Goal: Information Seeking & Learning: Learn about a topic

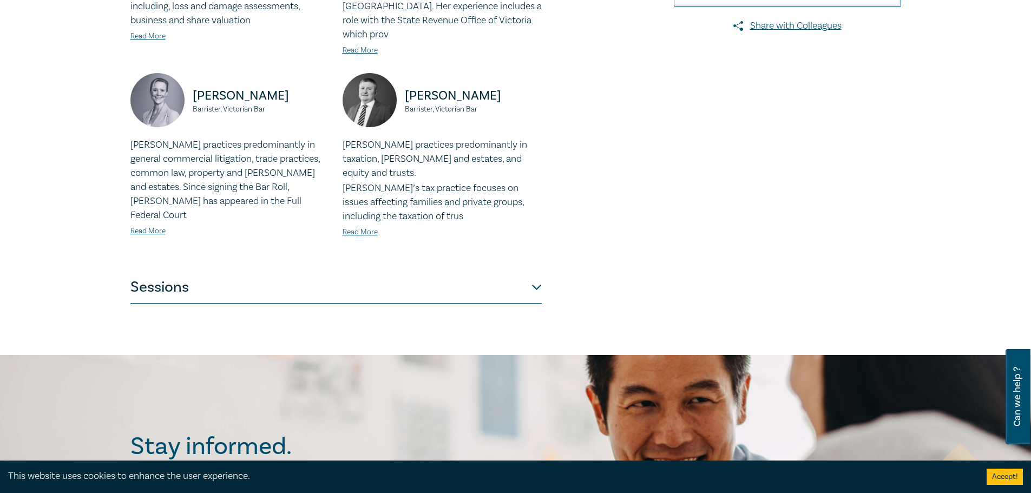
scroll to position [433, 0]
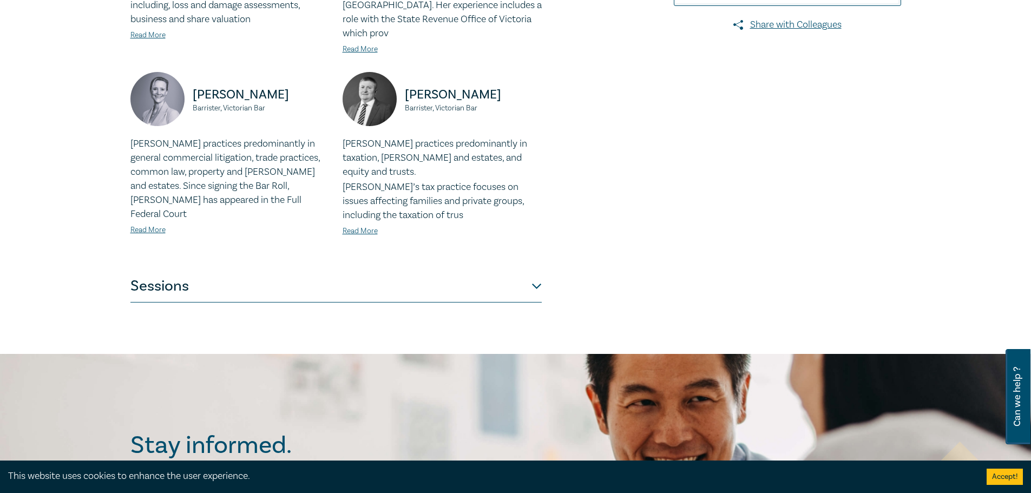
click at [352, 270] on button "Sessions" at bounding box center [335, 286] width 411 height 32
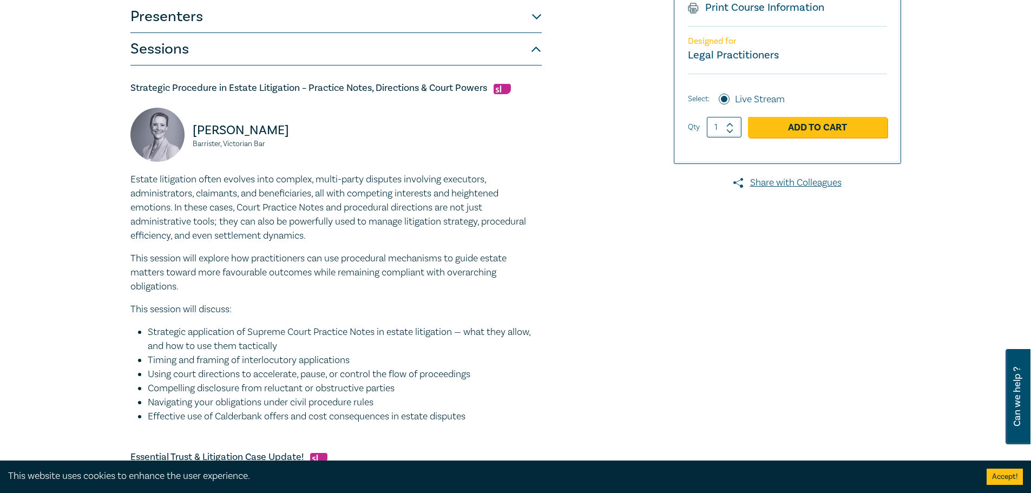
scroll to position [271, 0]
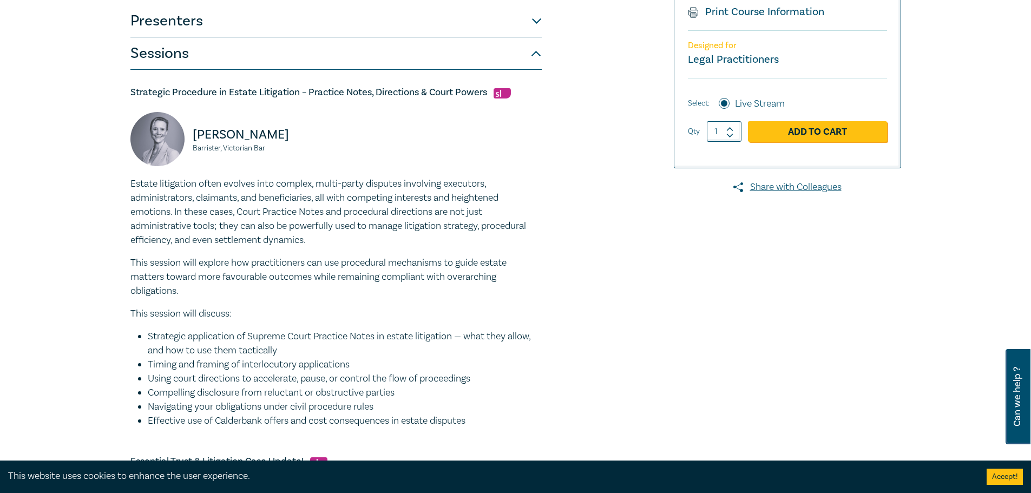
click at [478, 96] on h5 "Strategic Procedure in Estate Litigation – Practice Notes, Directions & Court P…" at bounding box center [335, 92] width 411 height 13
drag, startPoint x: 472, startPoint y: 98, endPoint x: 307, endPoint y: 91, distance: 165.2
click at [307, 91] on h5 "Strategic Procedure in Estate Litigation – Practice Notes, Directions & Court P…" at bounding box center [335, 92] width 411 height 13
copy h5 "Practice Notes, Directions & Court Powers"
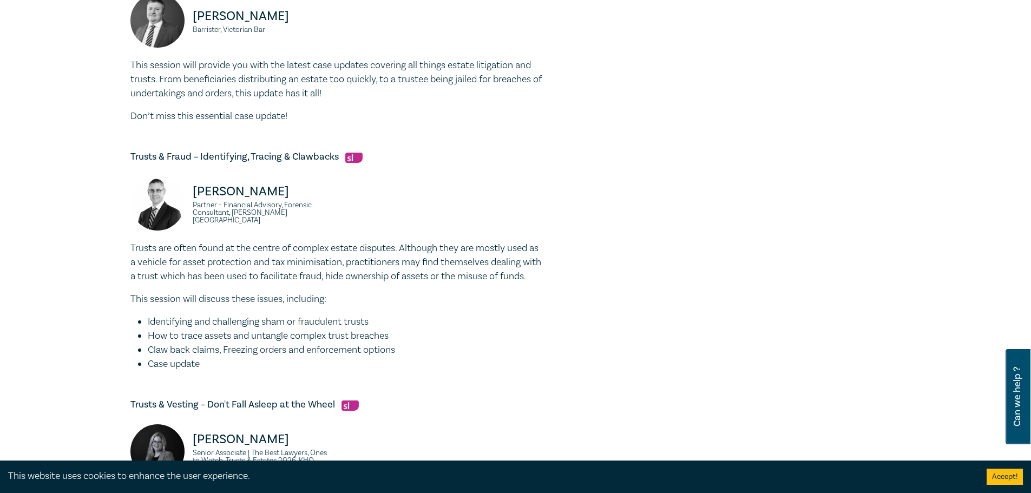
scroll to position [758, 0]
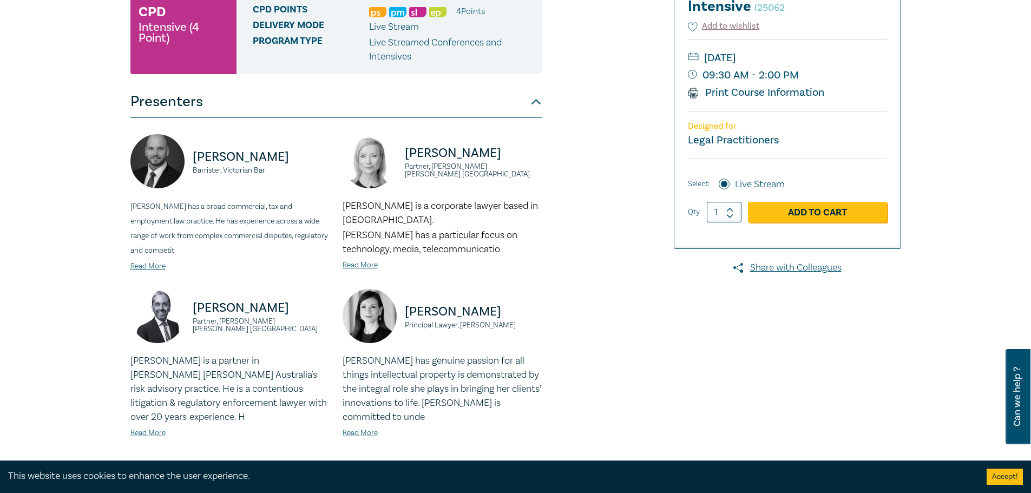
scroll to position [271, 0]
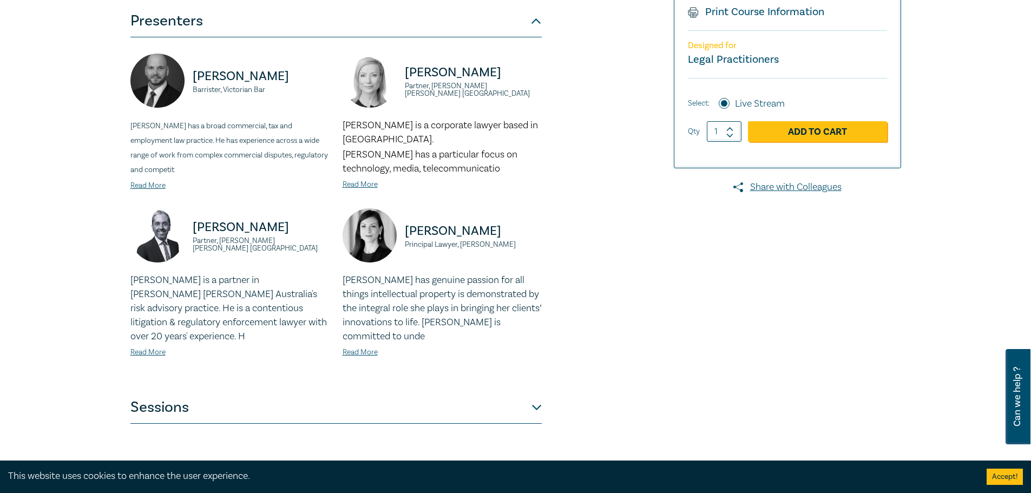
click at [316, 411] on button "Sessions" at bounding box center [335, 407] width 411 height 32
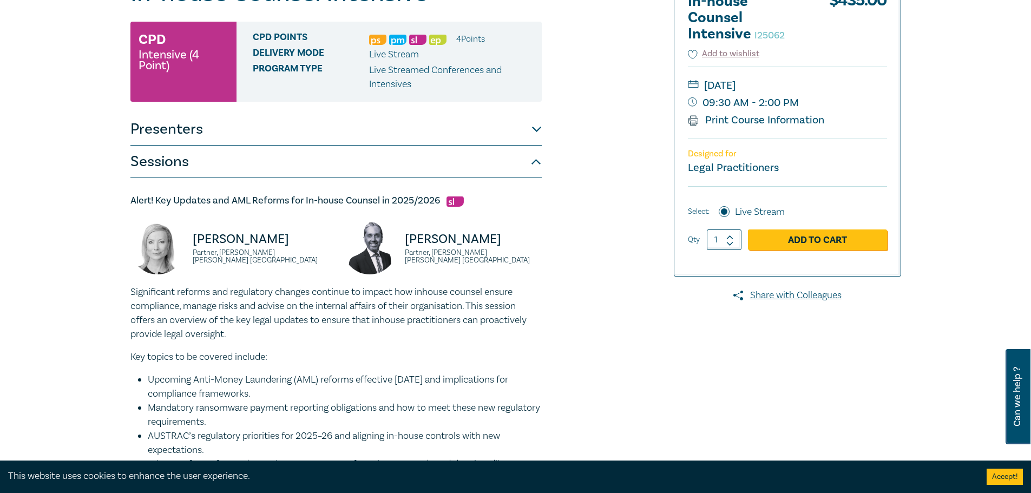
scroll to position [379, 0]
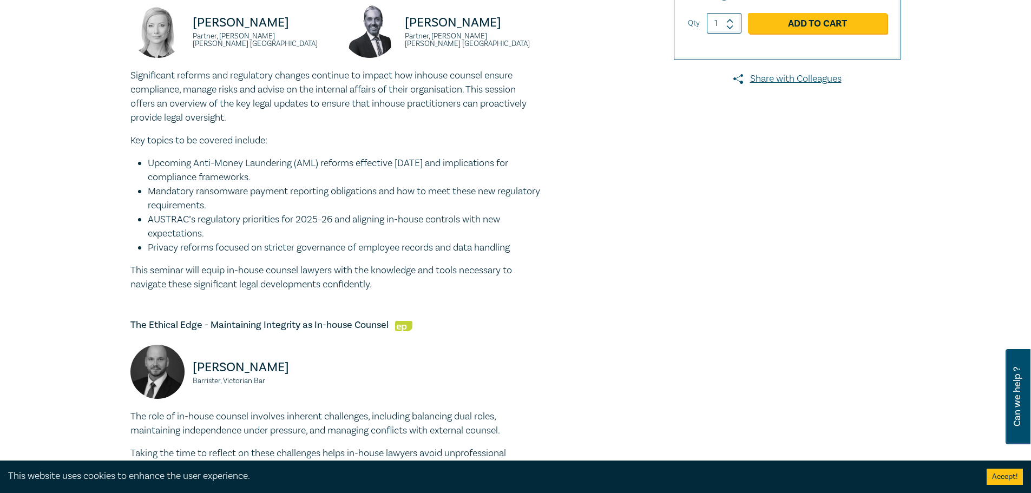
click at [321, 328] on h5 "The Ethical Edge - Maintaining Integrity as In-house Counsel" at bounding box center [335, 325] width 411 height 13
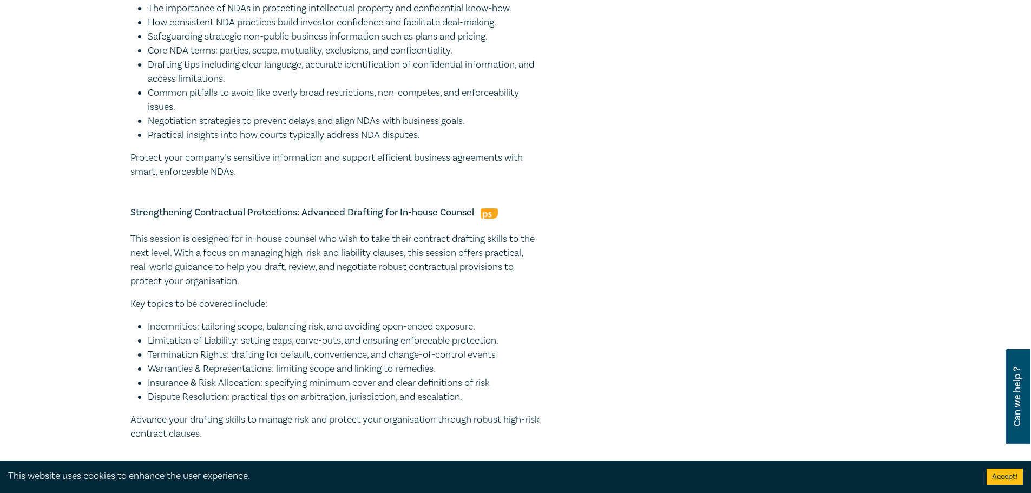
scroll to position [1245, 0]
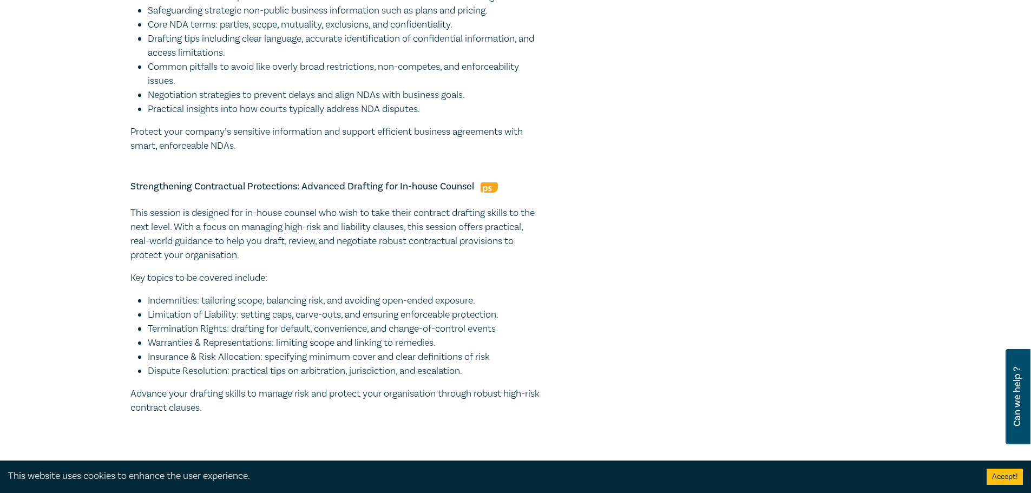
click at [215, 349] on li "Warranties & Representations: limiting scope and linking to remedies." at bounding box center [345, 343] width 394 height 14
drag, startPoint x: 229, startPoint y: 411, endPoint x: 127, endPoint y: 186, distance: 246.8
copy div "Strengthening Contractual Protections: Advanced Drafting for In-house Counsel T…"
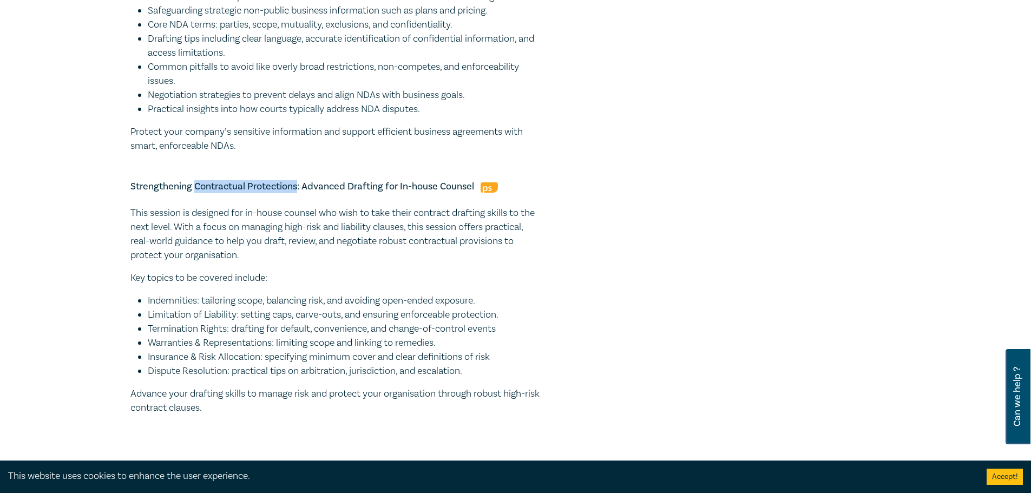
drag, startPoint x: 297, startPoint y: 188, endPoint x: 195, endPoint y: 181, distance: 101.4
click at [195, 181] on h5 "Strengthening Contractual Protections: Advanced Drafting for In-house Counsel" at bounding box center [335, 186] width 411 height 13
copy h5 "Contractual Protections"
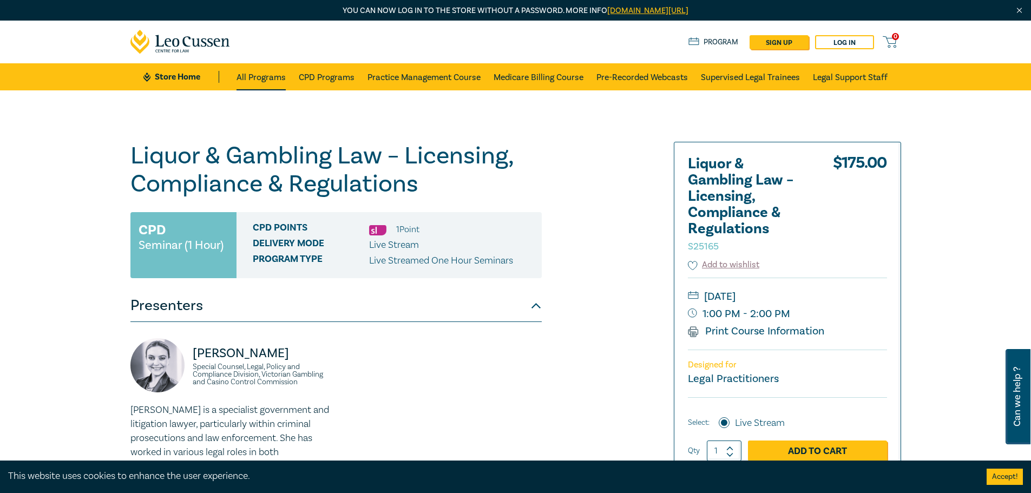
click at [255, 77] on link "All Programs" at bounding box center [261, 76] width 49 height 27
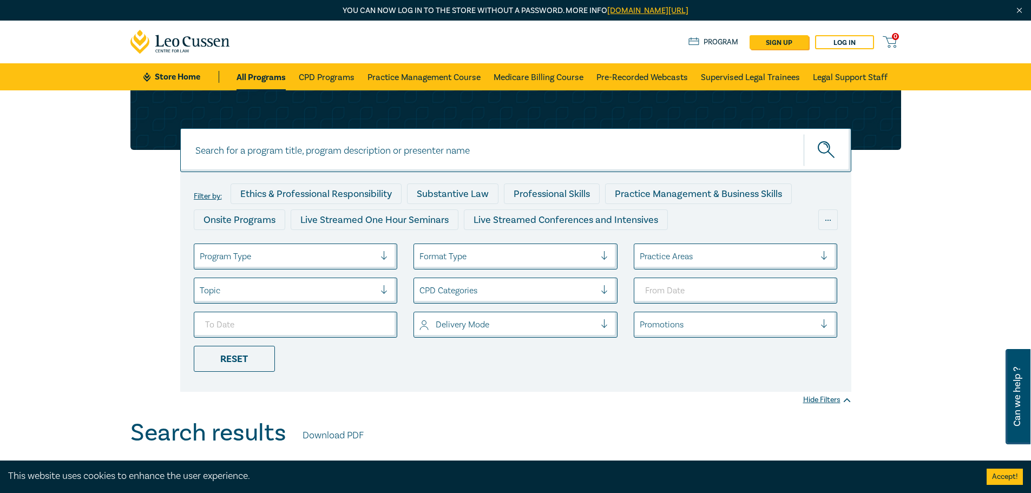
click at [349, 149] on input at bounding box center [515, 150] width 671 height 44
type input "restric"
click at [804, 134] on button "submit" at bounding box center [828, 150] width 48 height 33
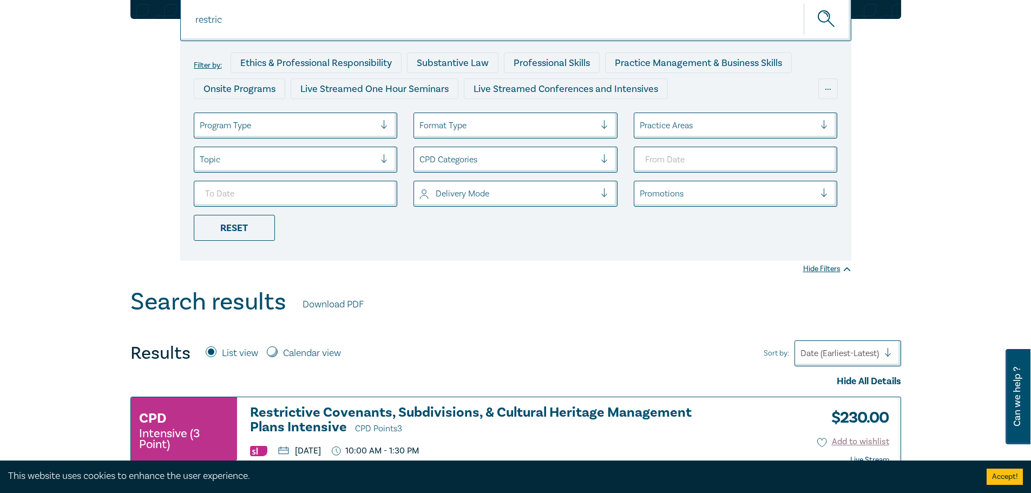
scroll to position [271, 0]
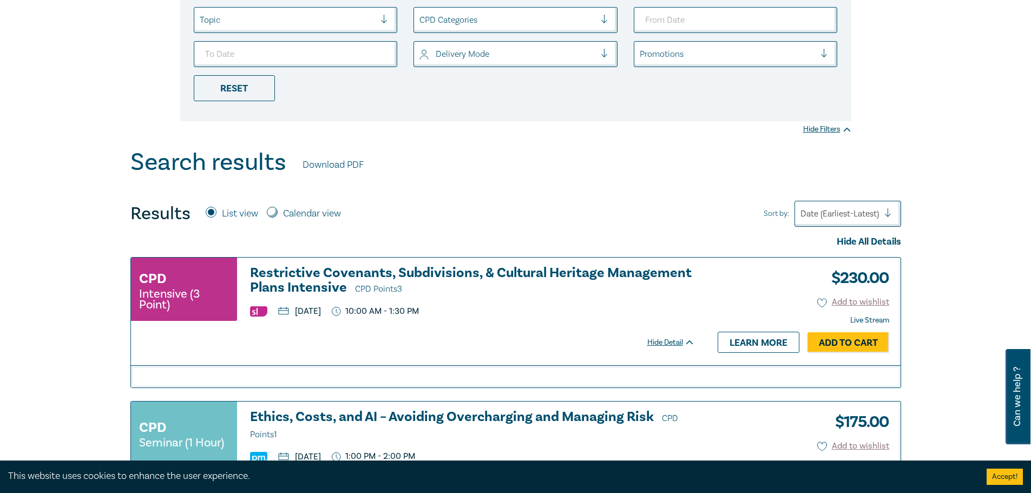
click at [340, 273] on h3 "Restrictive Covenants, Subdivisions, & Cultural Heritage Management Plans Inten…" at bounding box center [472, 281] width 445 height 31
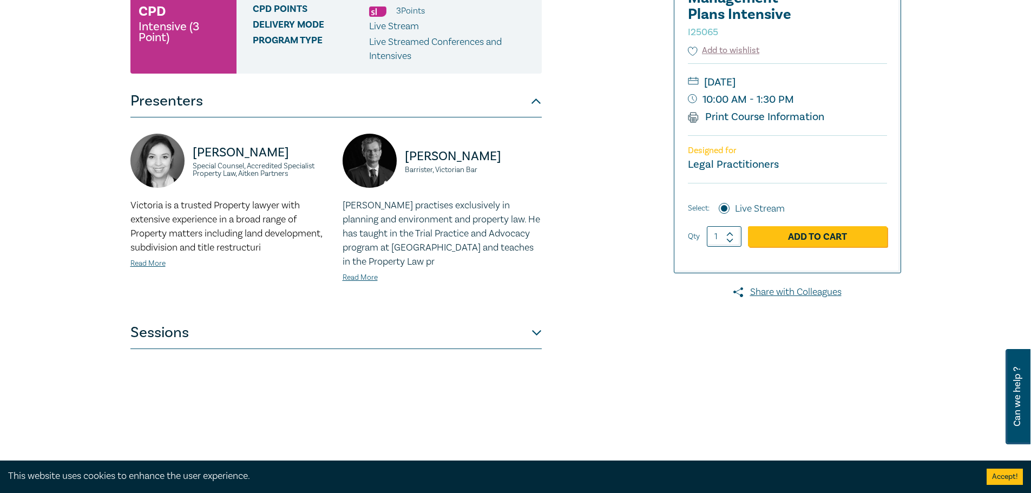
scroll to position [379, 0]
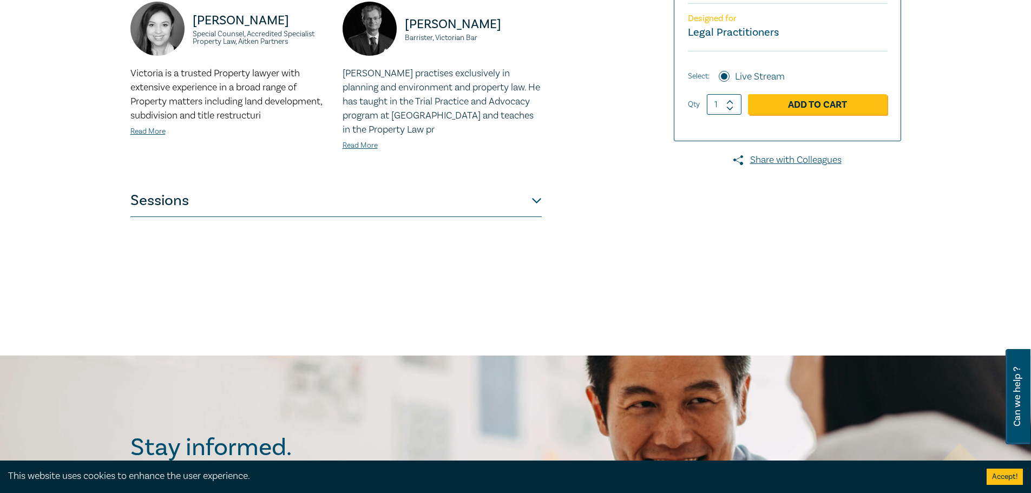
click at [292, 199] on button "Sessions" at bounding box center [335, 201] width 411 height 32
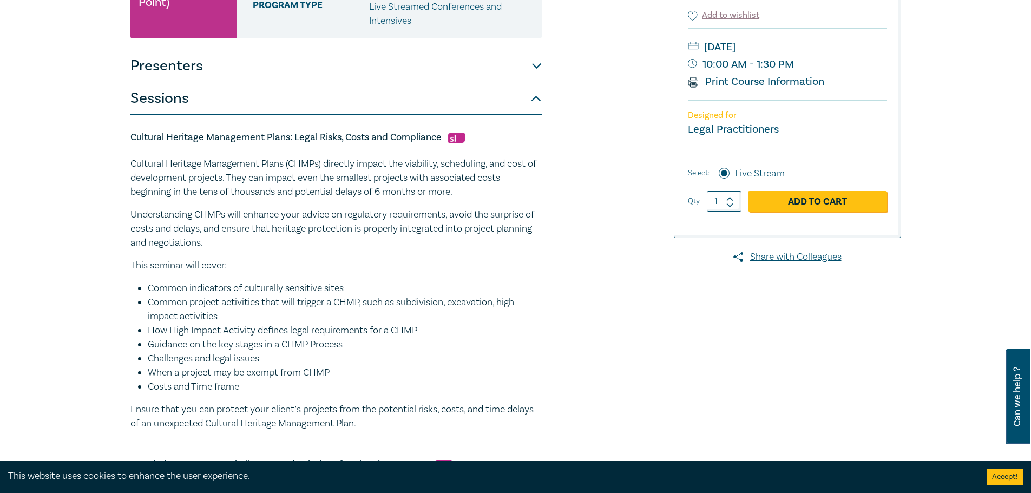
scroll to position [271, 0]
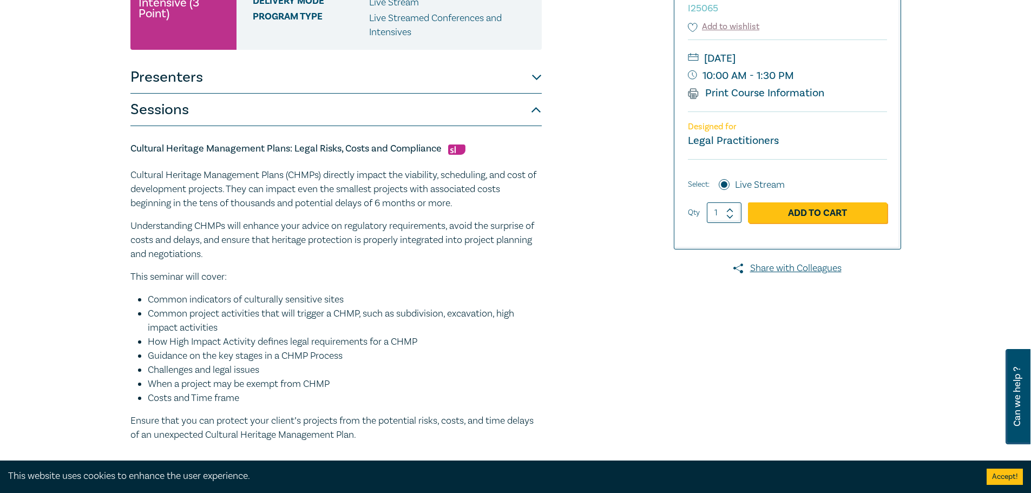
click at [241, 118] on button "Sessions" at bounding box center [335, 110] width 411 height 32
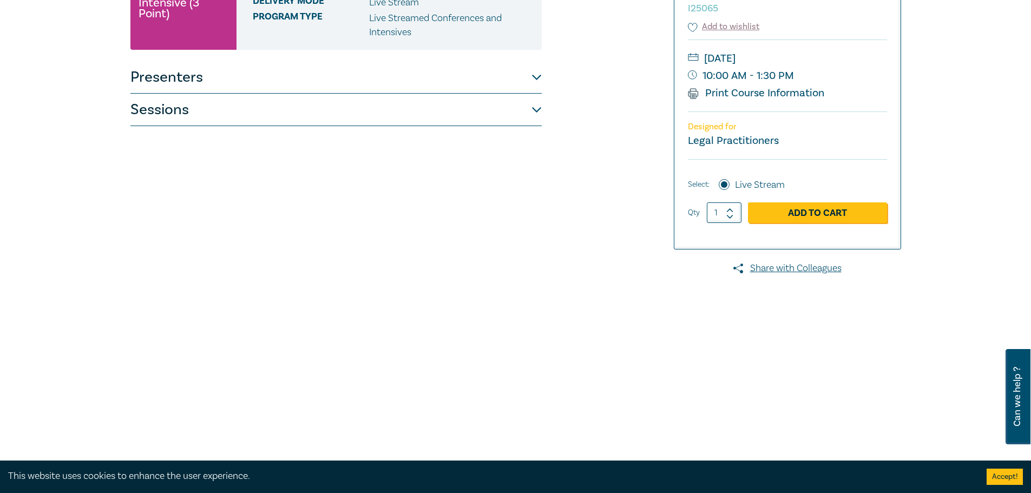
click at [289, 129] on div "Restrictive Covenants, Subdivisions, & Cultural Heritage Management Plans Inten…" at bounding box center [335, 141] width 411 height 541
drag, startPoint x: 283, startPoint y: 103, endPoint x: 281, endPoint y: 108, distance: 5.7
click at [283, 102] on button "Sessions" at bounding box center [335, 110] width 411 height 32
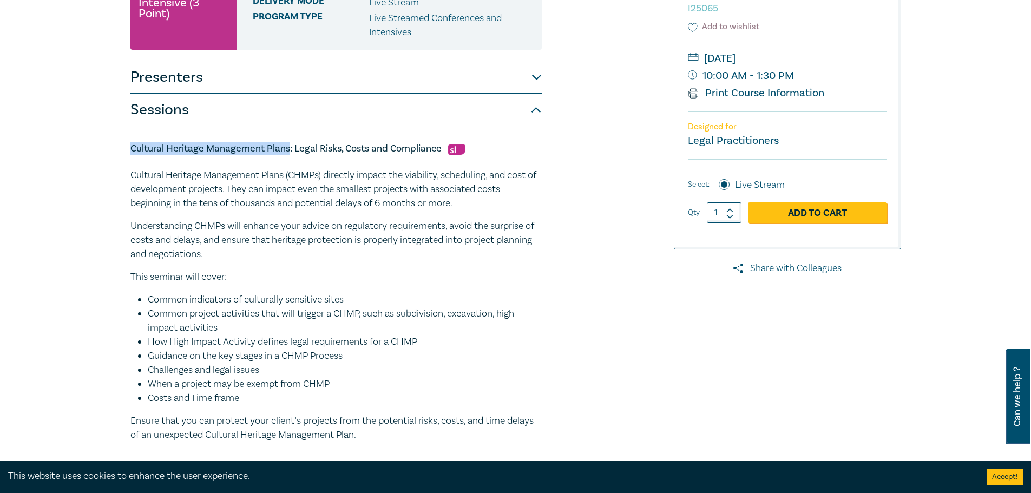
drag, startPoint x: 287, startPoint y: 149, endPoint x: 101, endPoint y: 148, distance: 186.2
copy h5 "Cultural Heritage Management Plans"
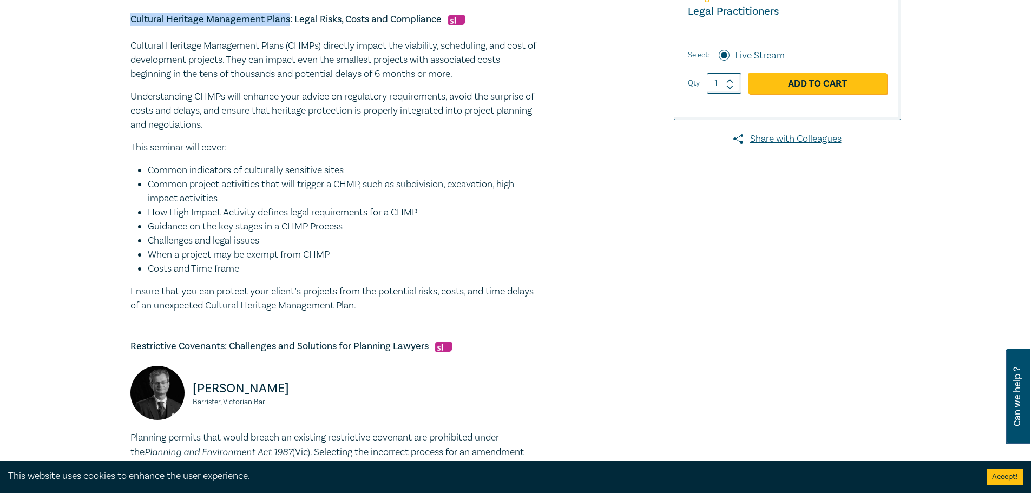
scroll to position [487, 0]
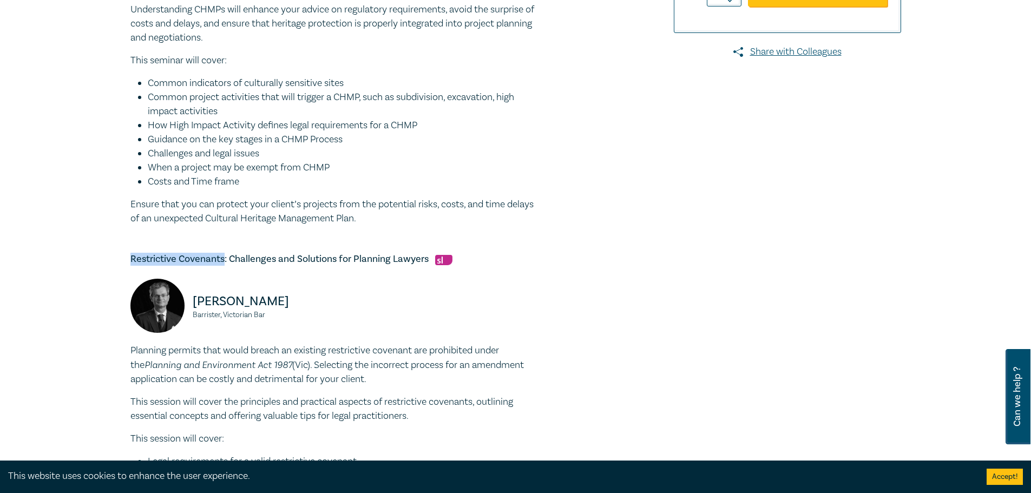
drag, startPoint x: 225, startPoint y: 261, endPoint x: 115, endPoint y: 257, distance: 109.4
click at [115, 257] on div "Restrictive Covenants, Subdivisions, & Cultural Heritage Management Plans Inten…" at bounding box center [515, 323] width 1031 height 1441
copy h5 "Restrictive Covenants"
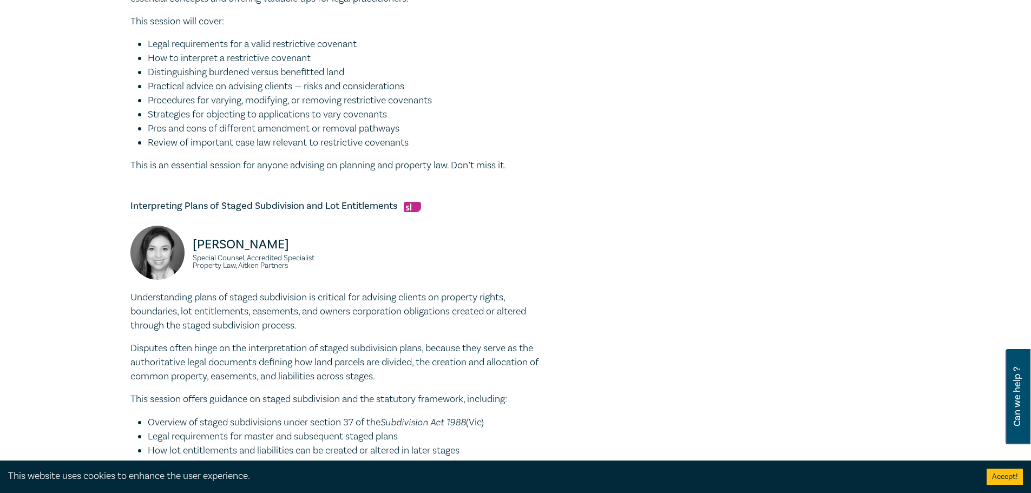
scroll to position [920, 0]
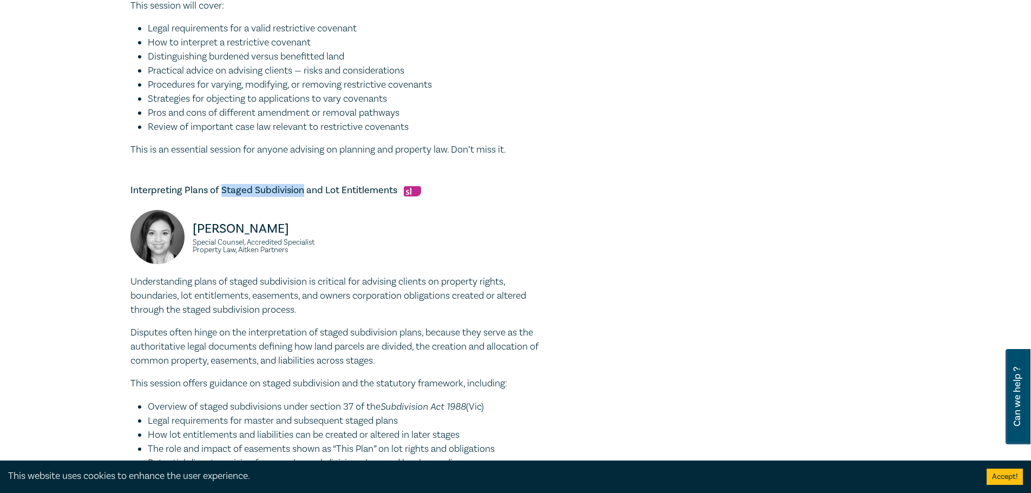
drag, startPoint x: 220, startPoint y: 188, endPoint x: 301, endPoint y: 185, distance: 81.2
click at [301, 185] on h5 "Interpreting Plans of Staged Subdivision and Lot Entitlements" at bounding box center [335, 190] width 411 height 13
copy h5 "Staged Subdivision"
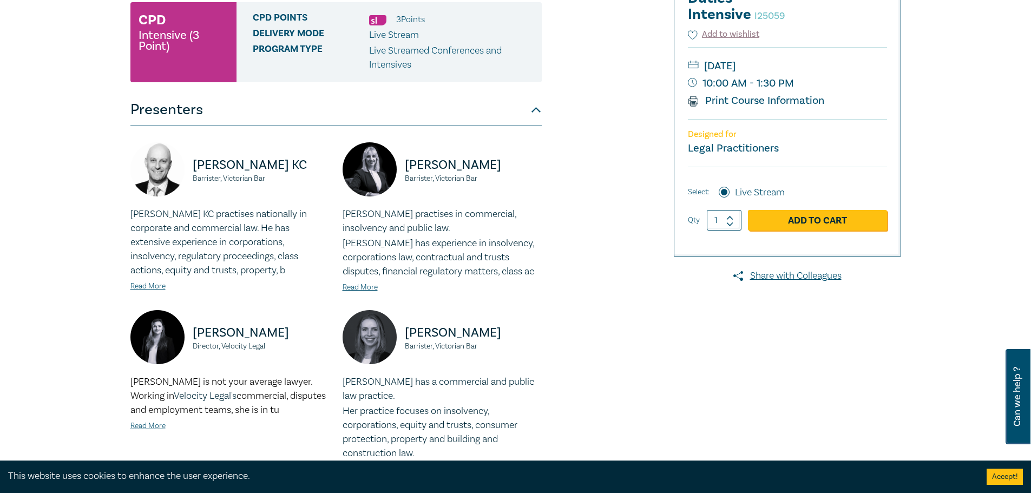
scroll to position [325, 0]
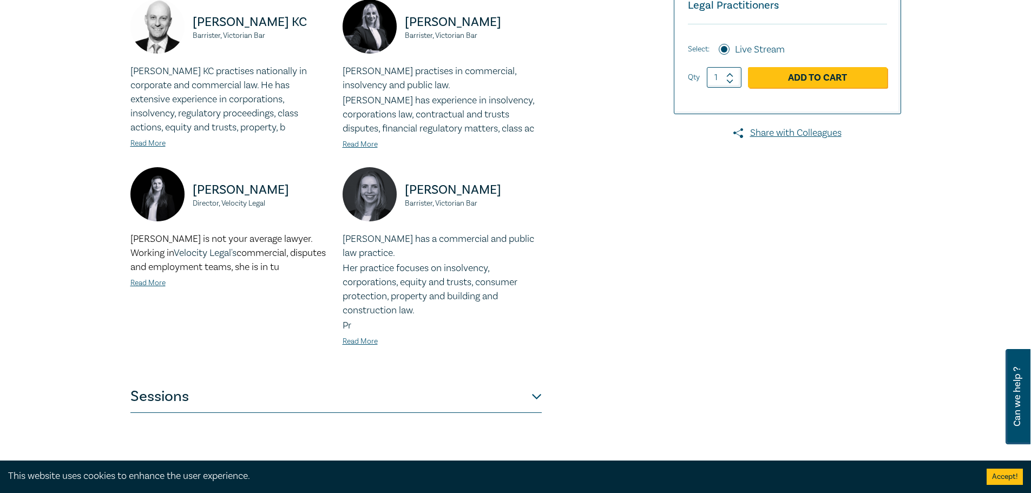
click at [318, 400] on button "Sessions" at bounding box center [335, 396] width 411 height 32
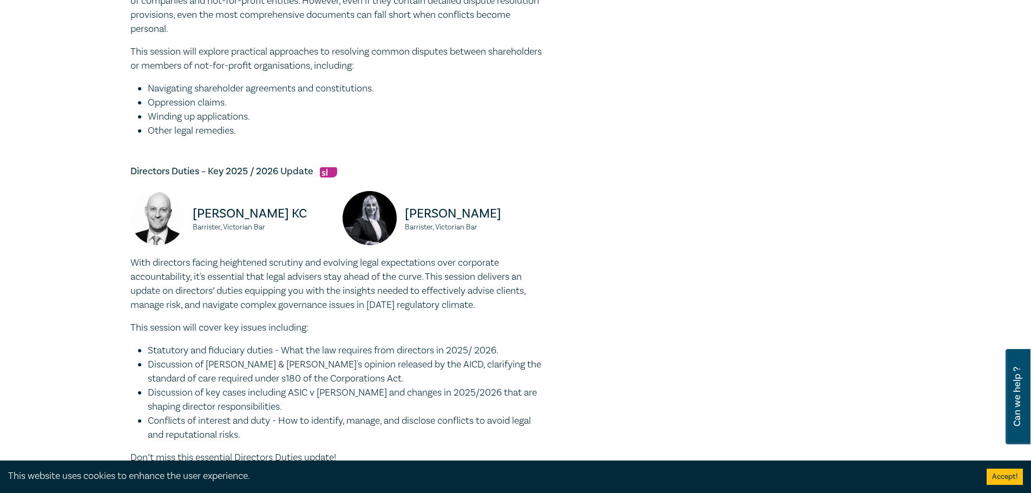
scroll to position [812, 0]
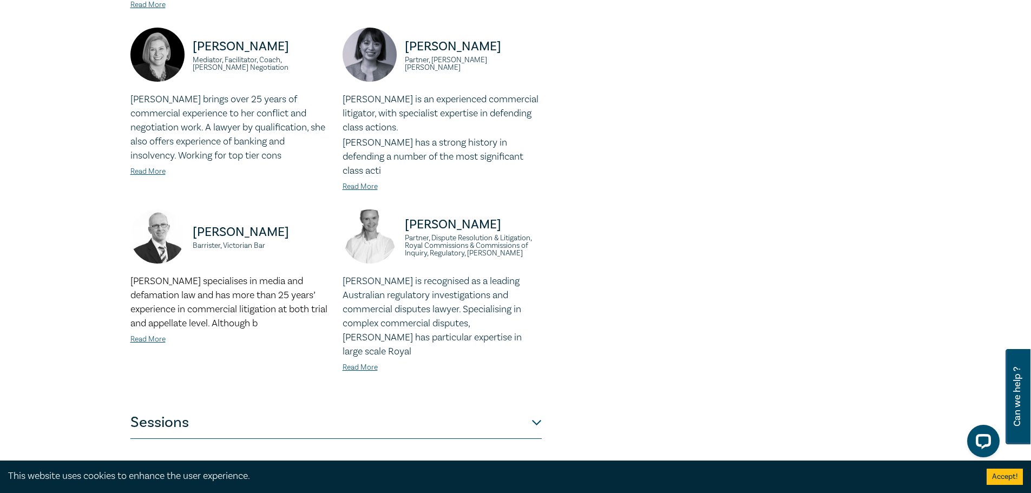
scroll to position [1028, 0]
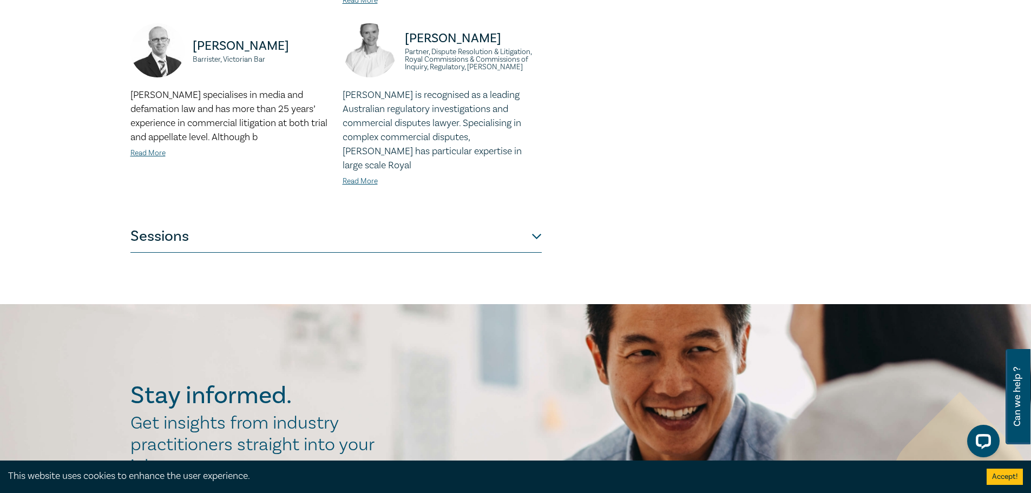
click at [253, 220] on button "Sessions" at bounding box center [335, 236] width 411 height 32
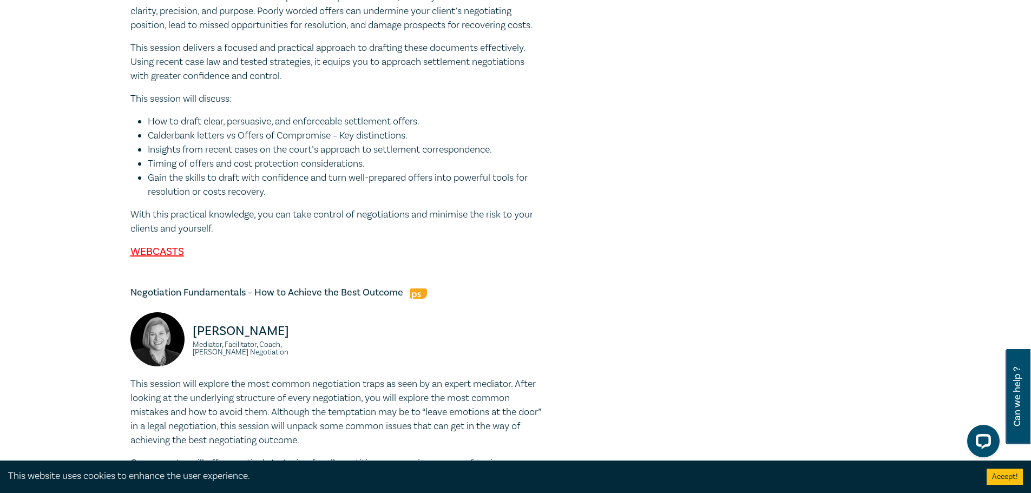
scroll to position [1883, 0]
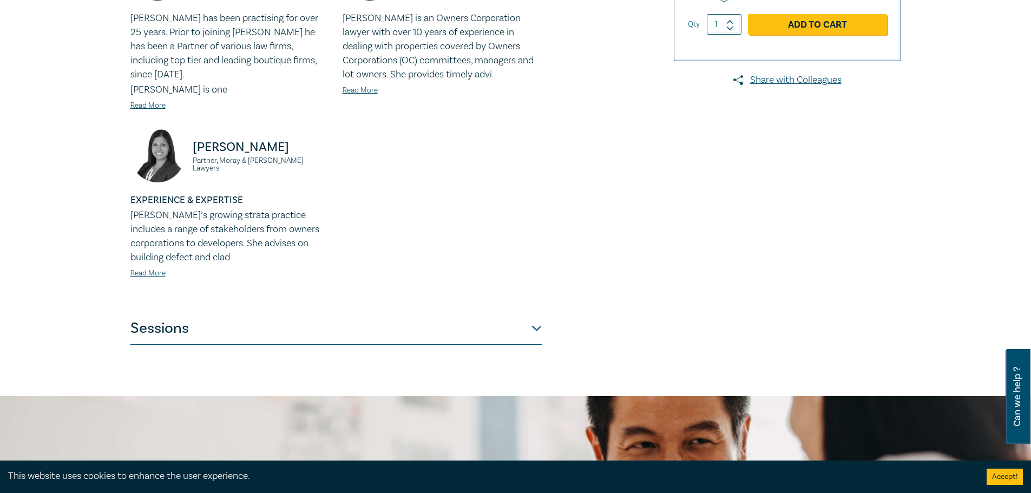
scroll to position [379, 0]
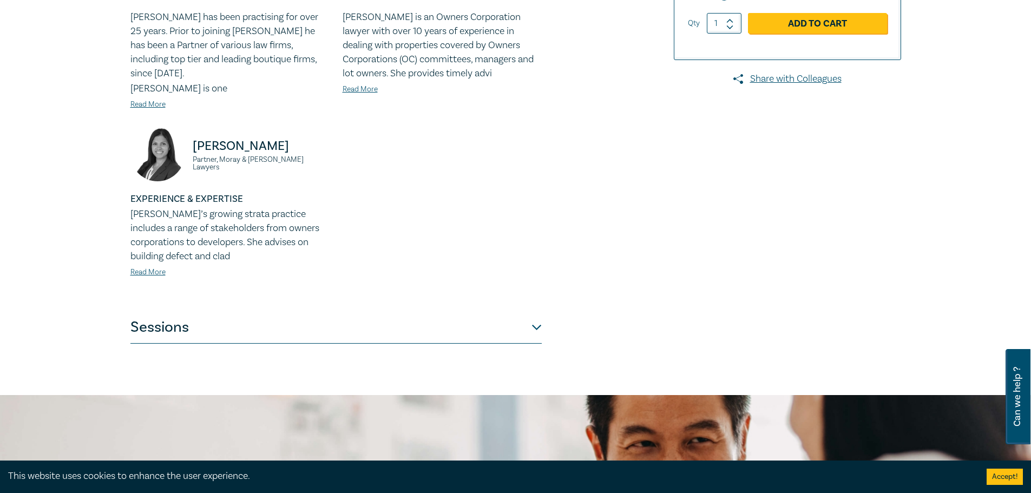
click at [241, 326] on button "Sessions" at bounding box center [335, 327] width 411 height 32
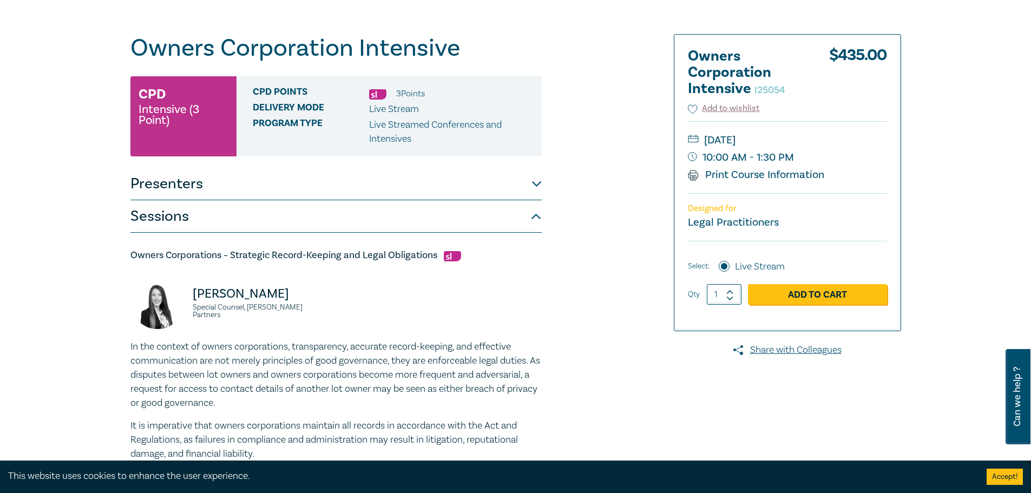
scroll to position [0, 0]
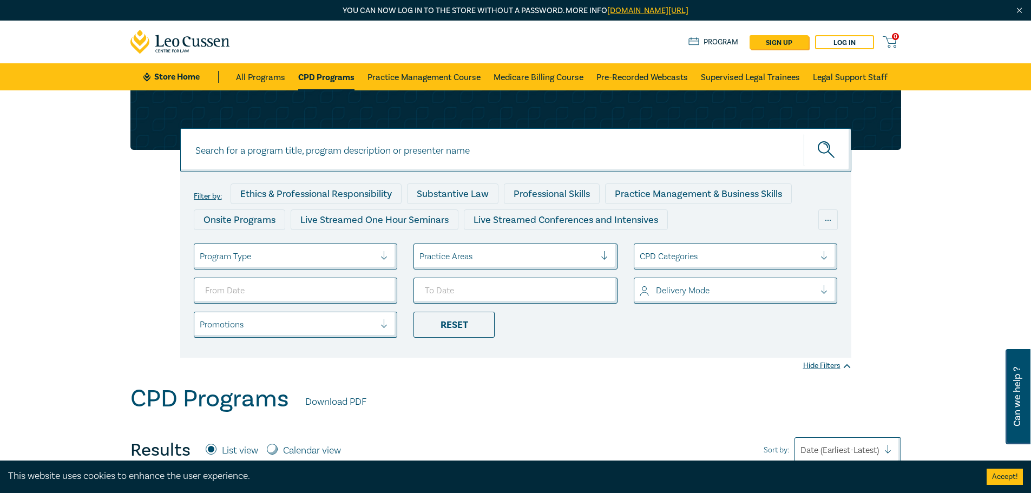
click at [252, 160] on input at bounding box center [515, 150] width 671 height 44
type input "time management"
click at [804, 134] on button "submit" at bounding box center [828, 150] width 48 height 33
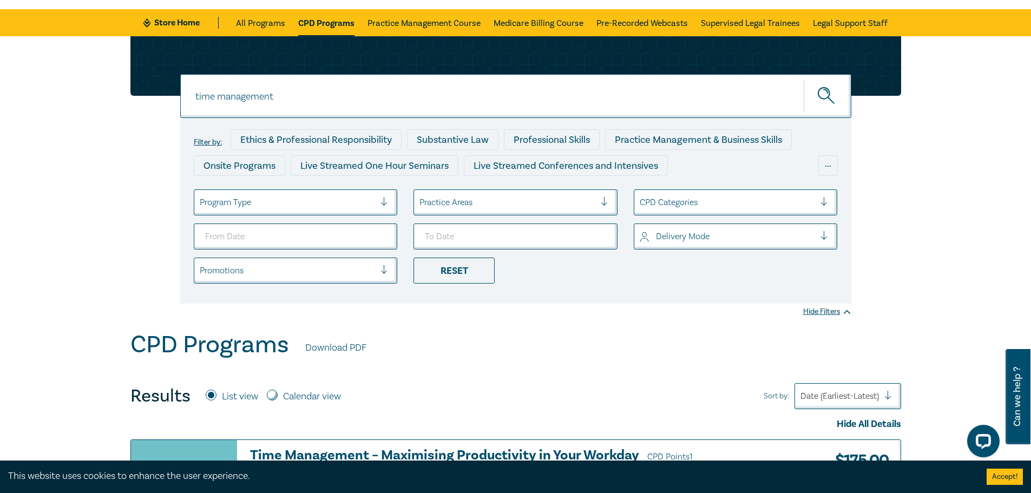
scroll to position [271, 0]
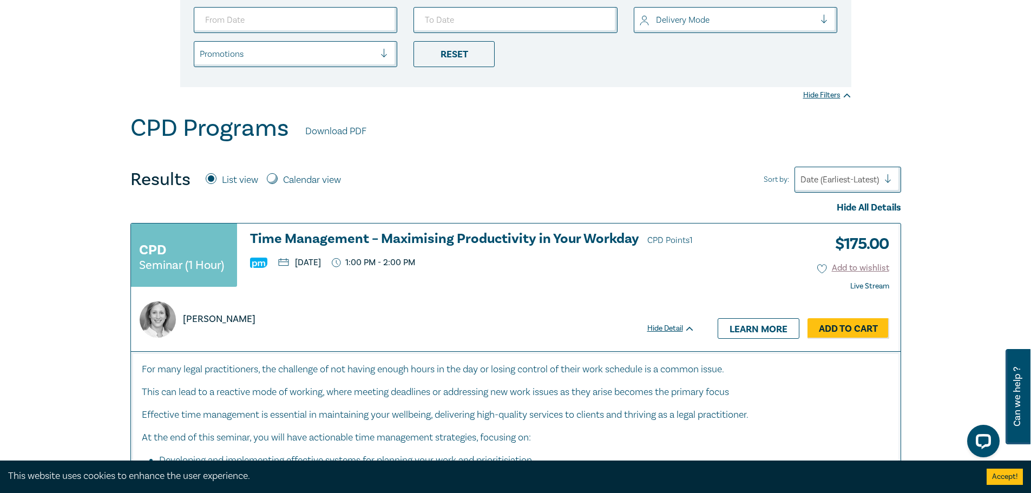
click at [450, 240] on h3 "Time Management – Maximising Productivity in Your Workday CPD Points 1" at bounding box center [472, 240] width 445 height 16
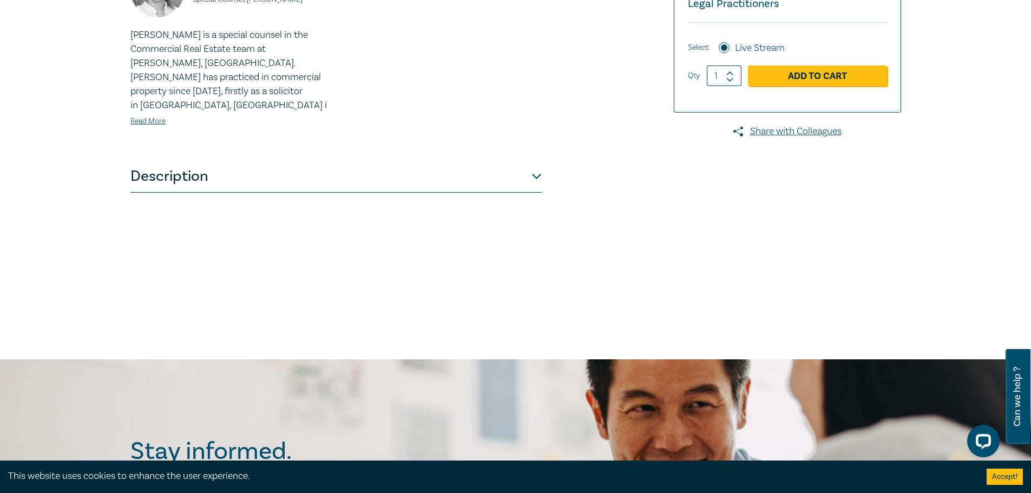
scroll to position [379, 0]
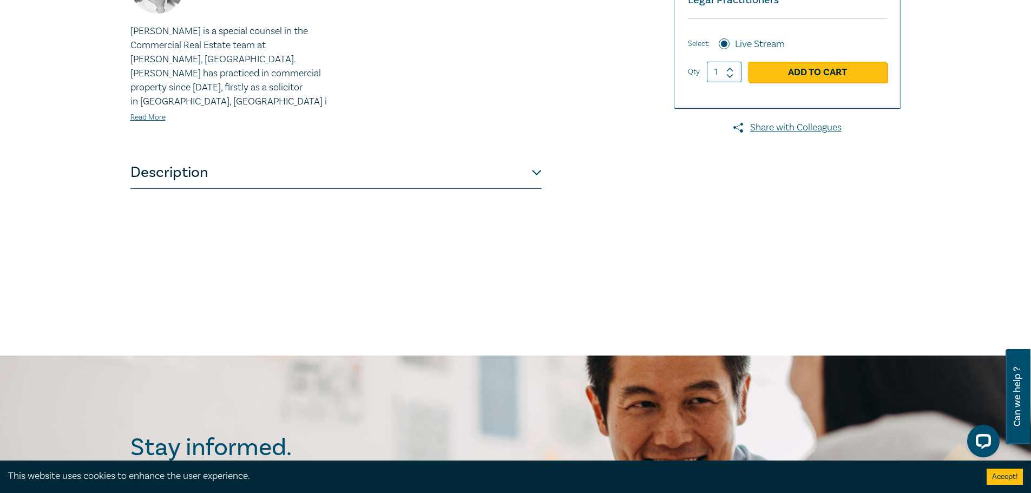
click at [222, 141] on div "Emilie Fary Special Counsel, Baker McKenzie Emilie Fary is a special counsel in…" at bounding box center [335, 49] width 411 height 213
click at [218, 163] on button "Description" at bounding box center [335, 172] width 411 height 32
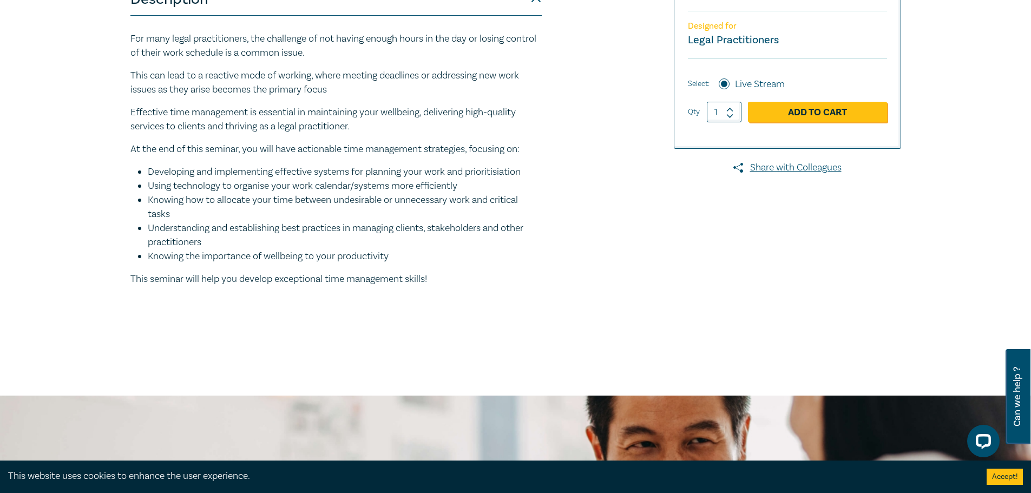
scroll to position [271, 0]
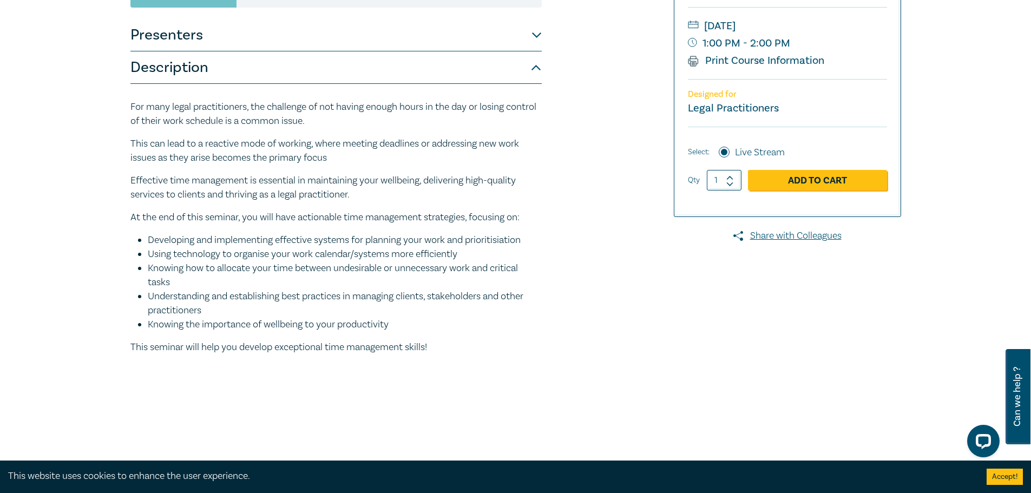
click at [287, 323] on li "Knowing the importance of wellbeing to your productivity" at bounding box center [345, 325] width 394 height 14
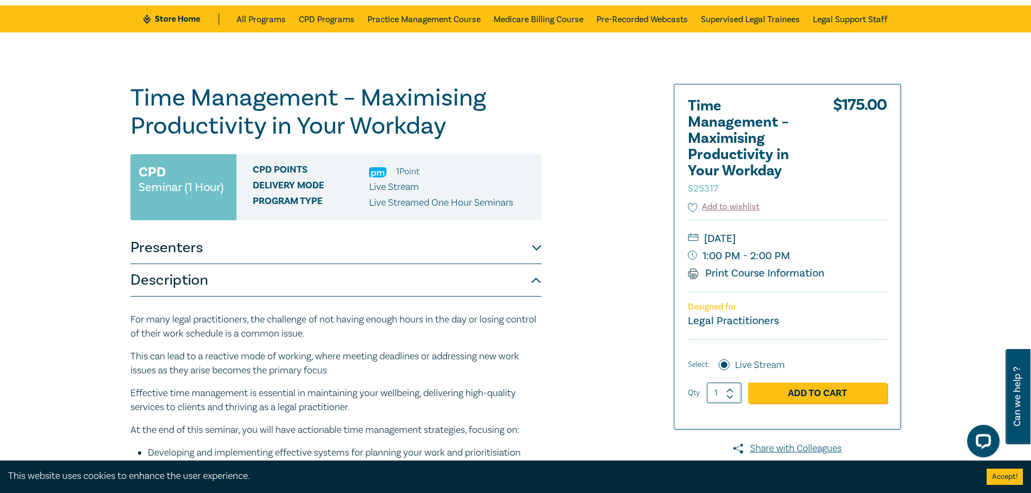
scroll to position [0, 0]
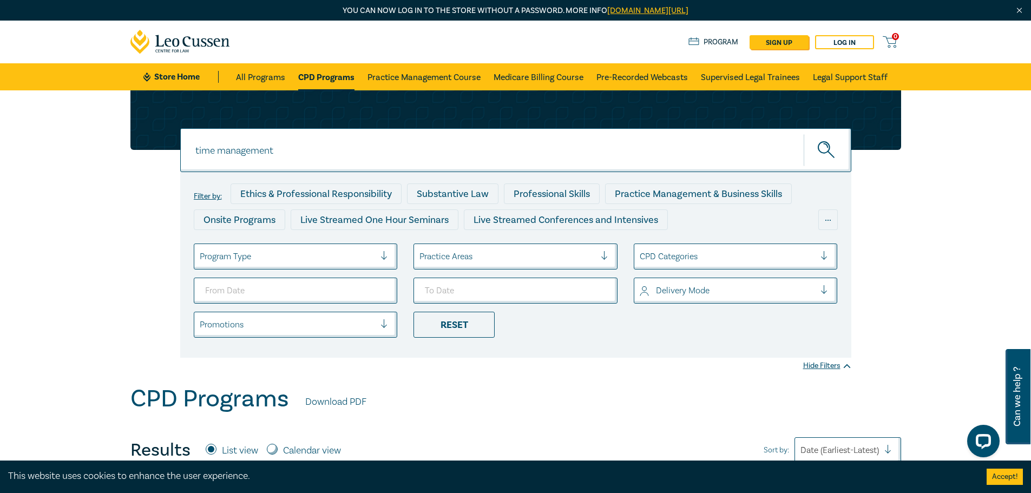
drag, startPoint x: 305, startPoint y: 146, endPoint x: 23, endPoint y: 149, distance: 282.0
click at [23, 149] on div "time management time management time management Filter by: Ethics & Professiona…" at bounding box center [515, 237] width 1031 height 294
click at [804, 134] on button "submit" at bounding box center [828, 150] width 48 height 33
click at [831, 149] on icon "submit" at bounding box center [827, 150] width 19 height 19
drag, startPoint x: 219, startPoint y: 154, endPoint x: 166, endPoint y: 154, distance: 53.0
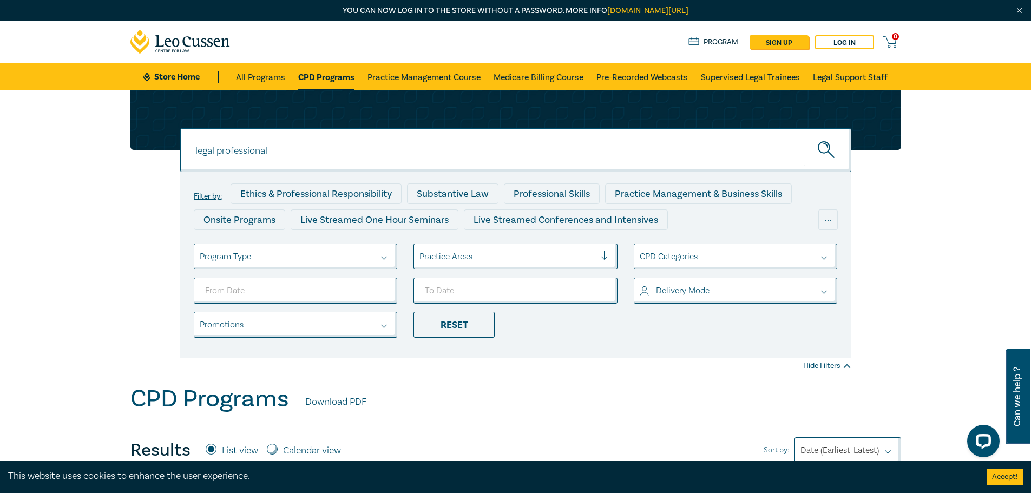
click at [166, 154] on div "legal professional legal professional legal professional Filter by: Ethics & Pr…" at bounding box center [516, 223] width 784 height 267
type input "professional"
click at [804, 134] on button "submit" at bounding box center [828, 150] width 48 height 33
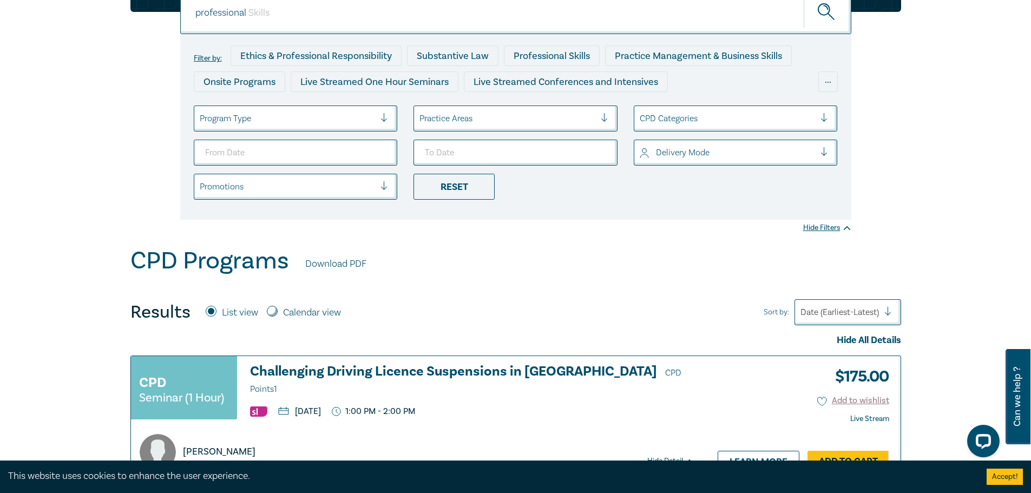
scroll to position [54, 0]
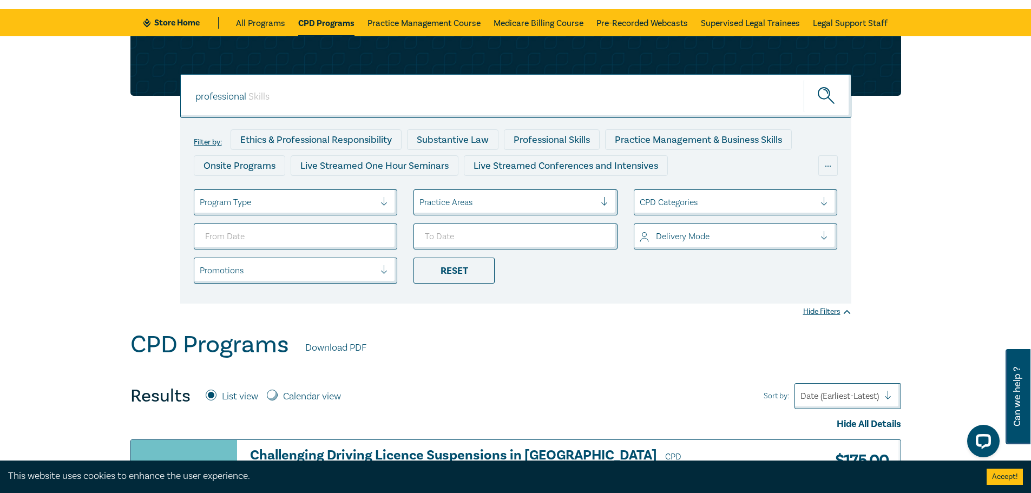
click at [824, 92] on icon "submit" at bounding box center [827, 96] width 19 height 19
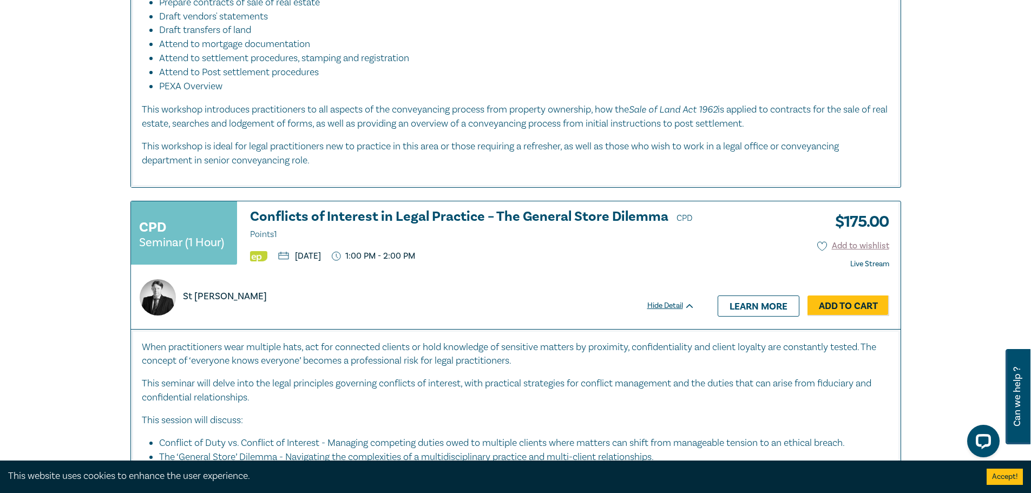
scroll to position [2165, 0]
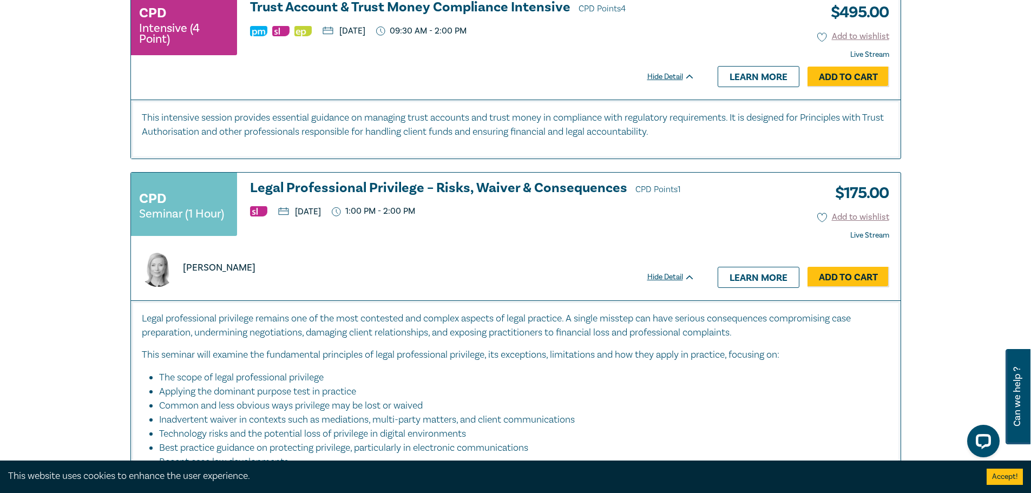
click at [397, 195] on h3 "Legal Professional Privilege – Risks, Waiver & Consequences CPD Points 1" at bounding box center [472, 189] width 445 height 16
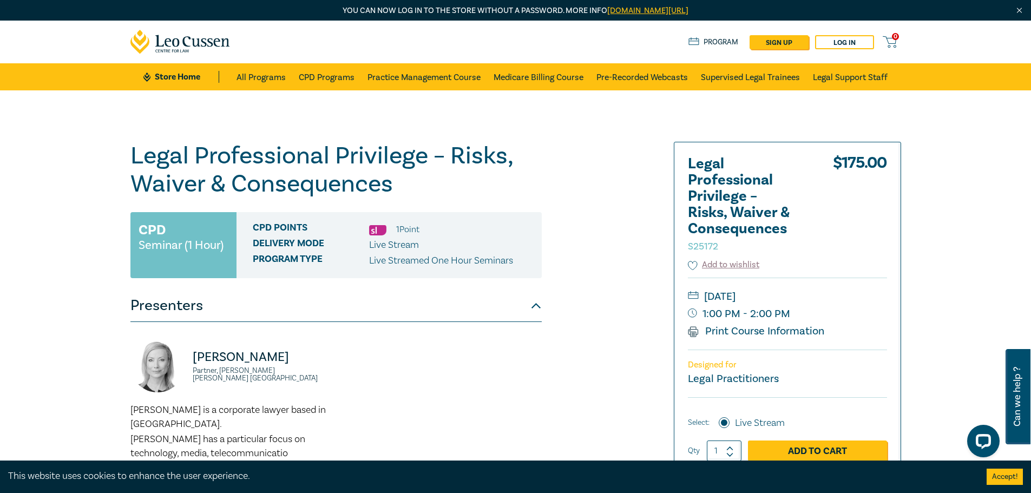
drag, startPoint x: 74, startPoint y: 153, endPoint x: 168, endPoint y: 157, distance: 93.8
click at [77, 153] on div "Legal Professional Privilege – Risks, Waiver & Consequences S25172 CPD Seminar …" at bounding box center [515, 412] width 1031 height 644
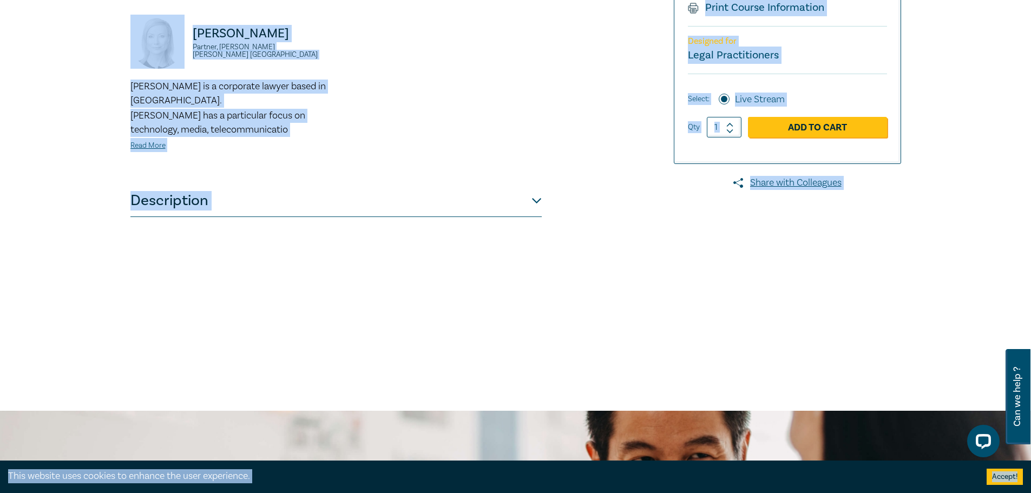
scroll to position [354, 0]
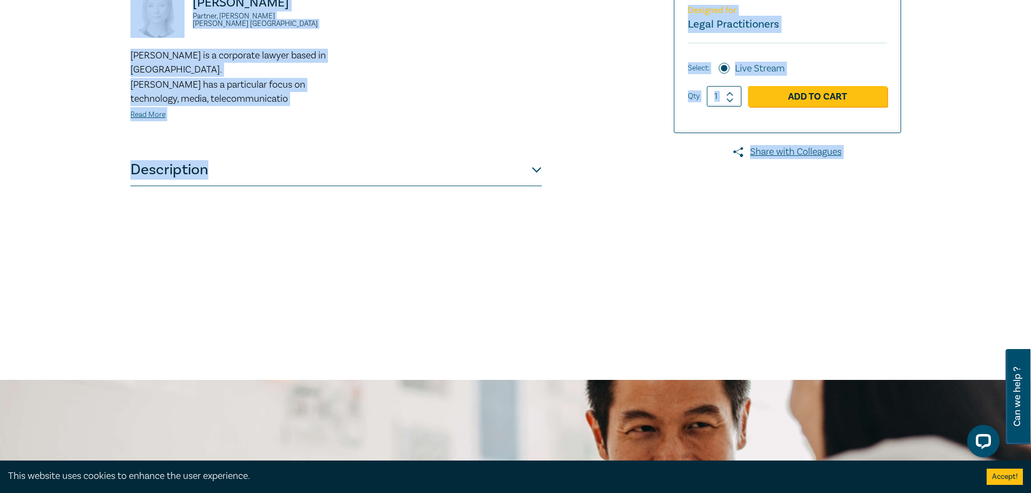
drag, startPoint x: 129, startPoint y: 151, endPoint x: 279, endPoint y: 162, distance: 150.9
click at [279, 162] on div "Legal Professional Privilege – Risks, Waiver & Consequences S25172 CPD Seminar …" at bounding box center [385, 57] width 522 height 541
click at [279, 162] on button "Description" at bounding box center [335, 170] width 411 height 32
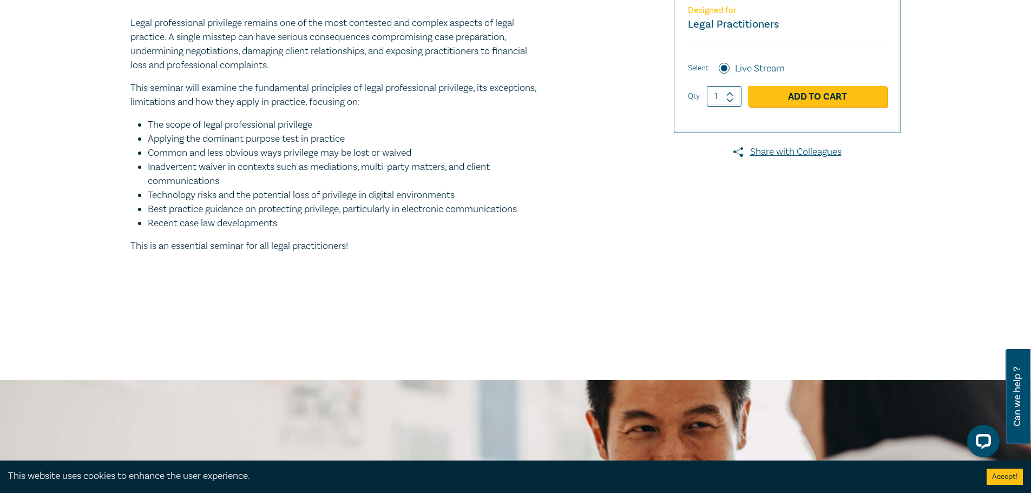
click at [402, 252] on p "This is an essential seminar for all legal practitioners!" at bounding box center [335, 246] width 411 height 14
drag, startPoint x: 377, startPoint y: 257, endPoint x: 42, endPoint y: 23, distance: 408.5
click at [42, 23] on div "Legal Professional Privilege – Risks, Waiver & Consequences S25172 CPD Seminar …" at bounding box center [515, 58] width 1031 height 644
copy div "Legal professional privilege remains one of the most contested and complex aspe…"
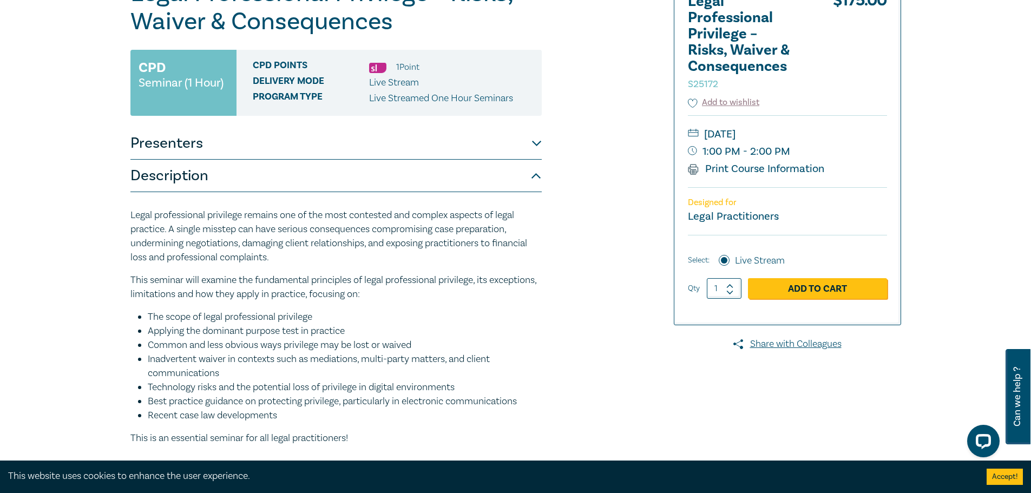
scroll to position [0, 0]
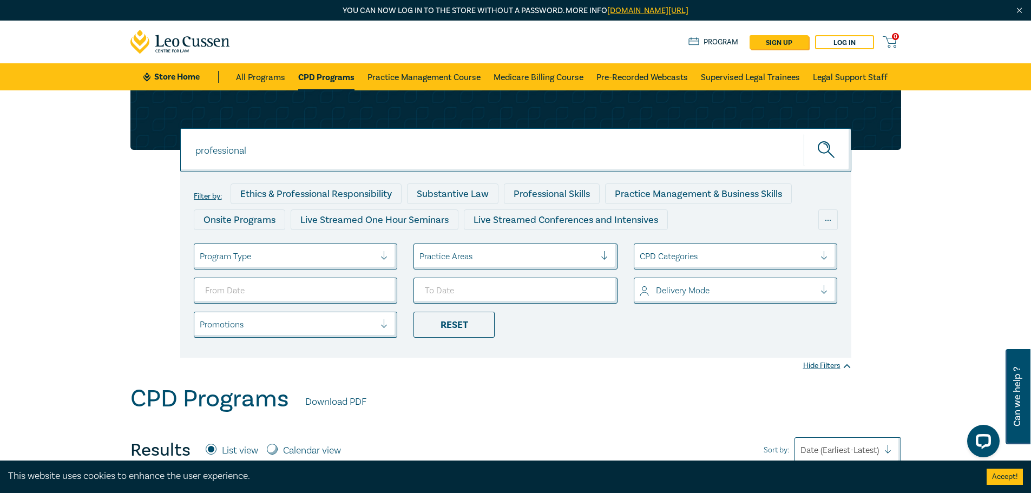
drag, startPoint x: 272, startPoint y: 152, endPoint x: -23, endPoint y: 141, distance: 295.7
click at [804, 134] on button "submit" at bounding box center [828, 150] width 48 height 33
click at [272, 145] on input "cpd 3 point" at bounding box center [515, 150] width 671 height 44
click at [804, 134] on button "submit" at bounding box center [828, 150] width 48 height 33
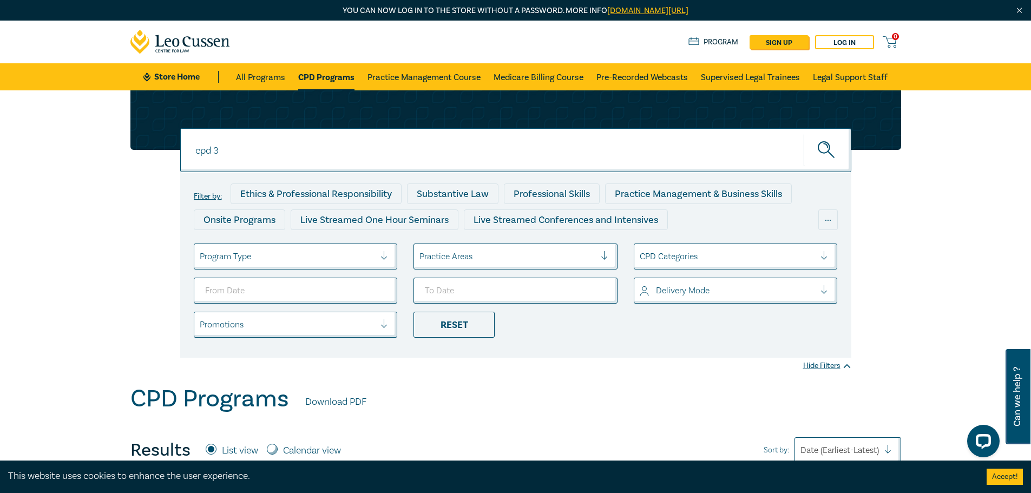
click at [829, 146] on circle "submit" at bounding box center [823, 147] width 11 height 11
click at [253, 147] on input "cpd 3" at bounding box center [515, 150] width 671 height 44
click at [804, 134] on button "submit" at bounding box center [828, 150] width 48 height 33
drag, startPoint x: 212, startPoint y: 151, endPoint x: 157, endPoint y: 143, distance: 55.3
click at [157, 143] on div "cpd 3 point intensive cpd 3 point intensive cpd 3 point intensive Filter by: Et…" at bounding box center [516, 223] width 784 height 267
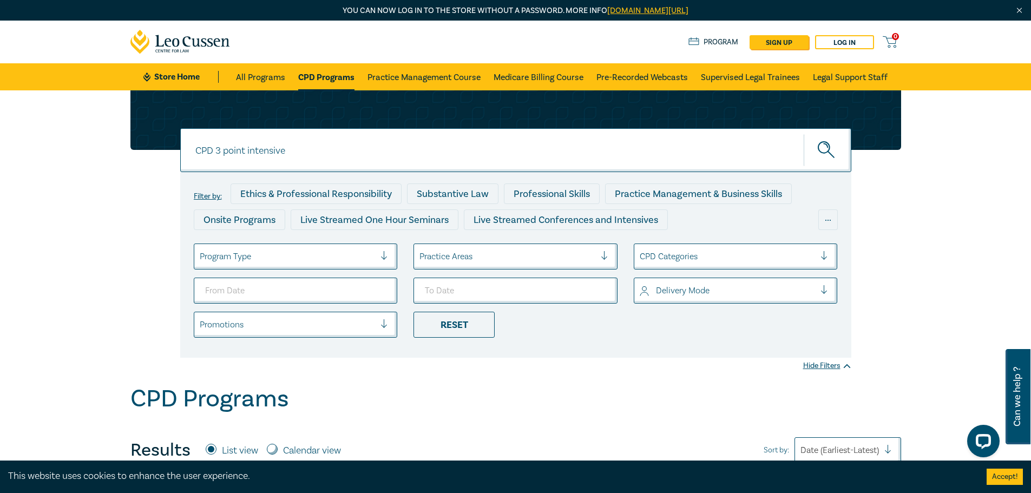
click at [804, 134] on button "submit" at bounding box center [828, 150] width 48 height 33
drag, startPoint x: 216, startPoint y: 153, endPoint x: 168, endPoint y: 154, distance: 48.2
click at [169, 154] on div "CPD 3 point intensive CPD 3 point intensive CPD 3 point intensive Filter by: Et…" at bounding box center [516, 223] width 784 height 267
click at [825, 147] on icon "submit" at bounding box center [827, 150] width 19 height 19
drag, startPoint x: 297, startPoint y: 153, endPoint x: 227, endPoint y: 147, distance: 70.1
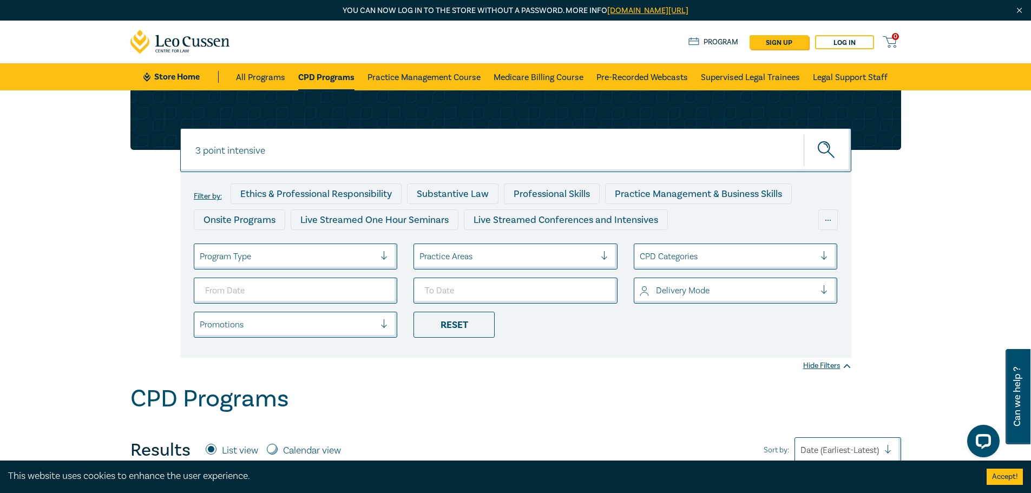
click at [227, 147] on input "3 point intensive" at bounding box center [515, 150] width 671 height 44
click at [804, 134] on button "submit" at bounding box center [828, 150] width 48 height 33
drag, startPoint x: 278, startPoint y: 152, endPoint x: 200, endPoint y: 149, distance: 78.0
click at [200, 149] on input "3 point" at bounding box center [515, 150] width 671 height 44
type input "3"
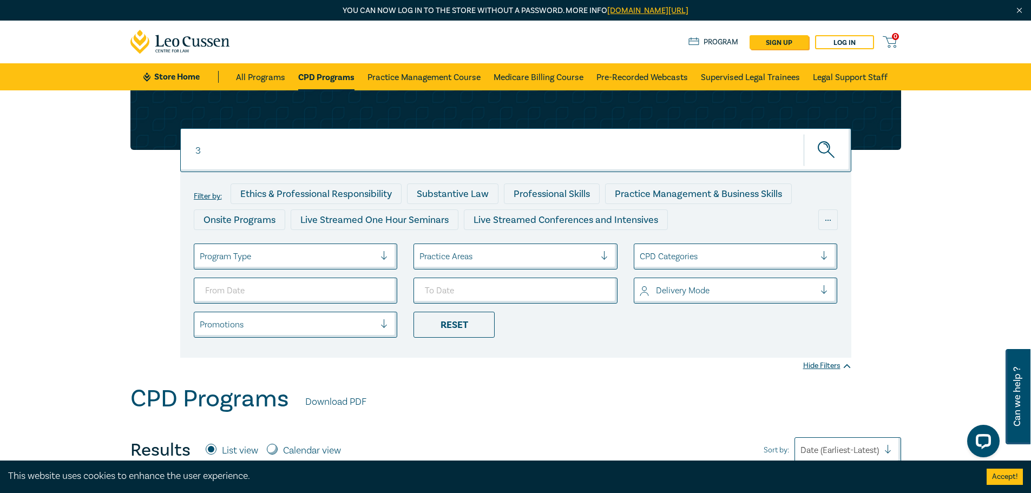
click at [804, 134] on button "submit" at bounding box center [828, 150] width 48 height 33
click at [816, 144] on button "submit" at bounding box center [828, 150] width 48 height 33
click at [824, 147] on icon "submit" at bounding box center [827, 150] width 19 height 19
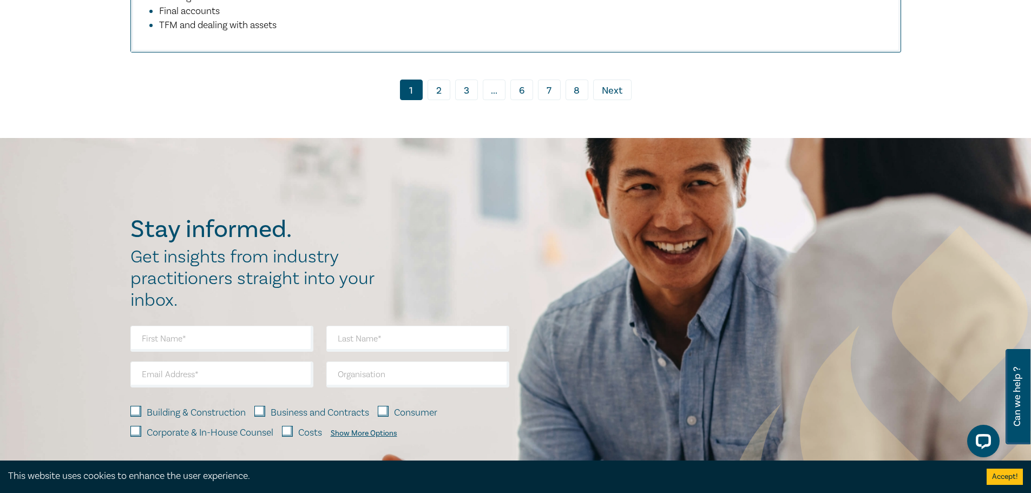
scroll to position [5683, 0]
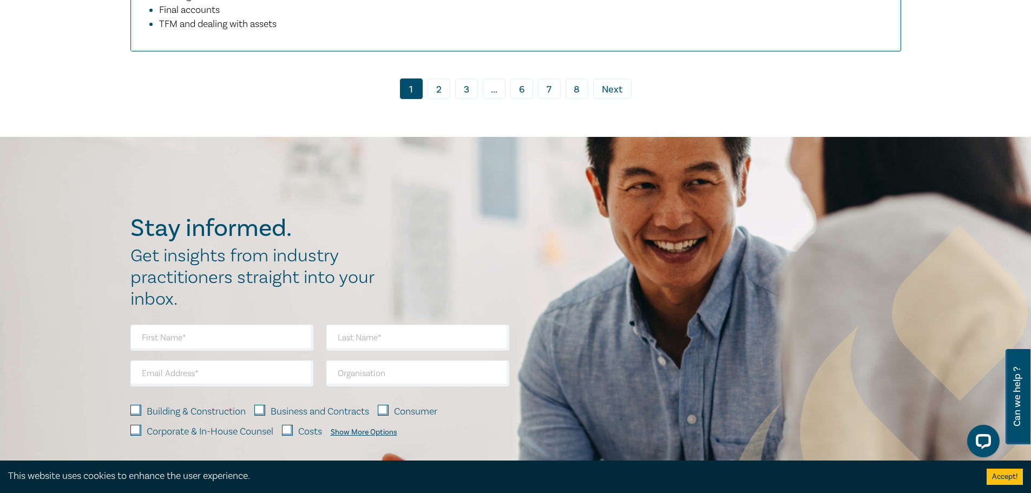
click at [444, 99] on link "2" at bounding box center [439, 88] width 23 height 21
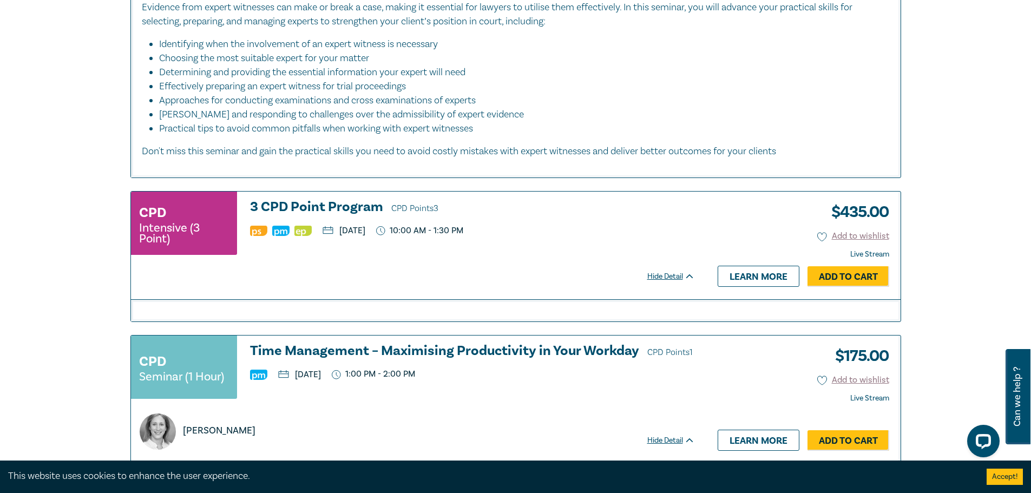
scroll to position [1191, 0]
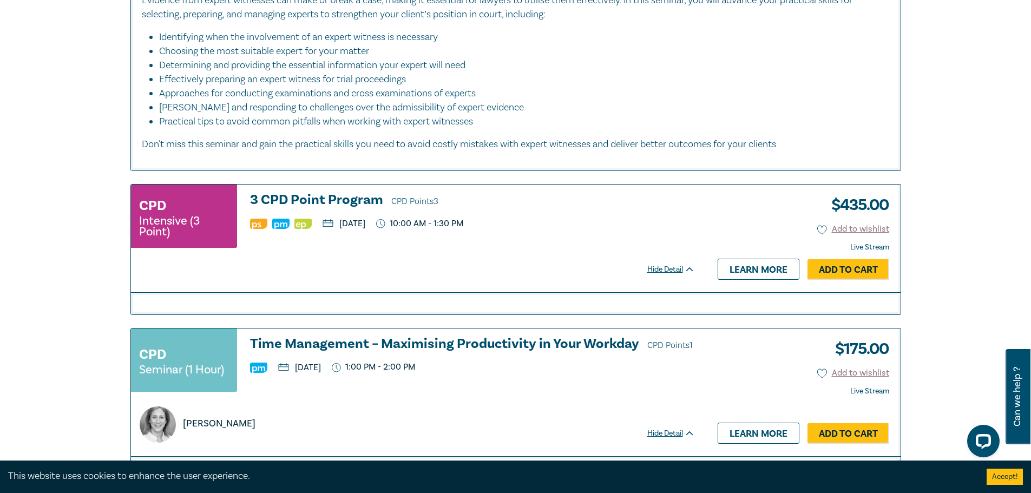
click at [363, 209] on h3 "3 CPD Point Program CPD Points 3" at bounding box center [472, 201] width 445 height 16
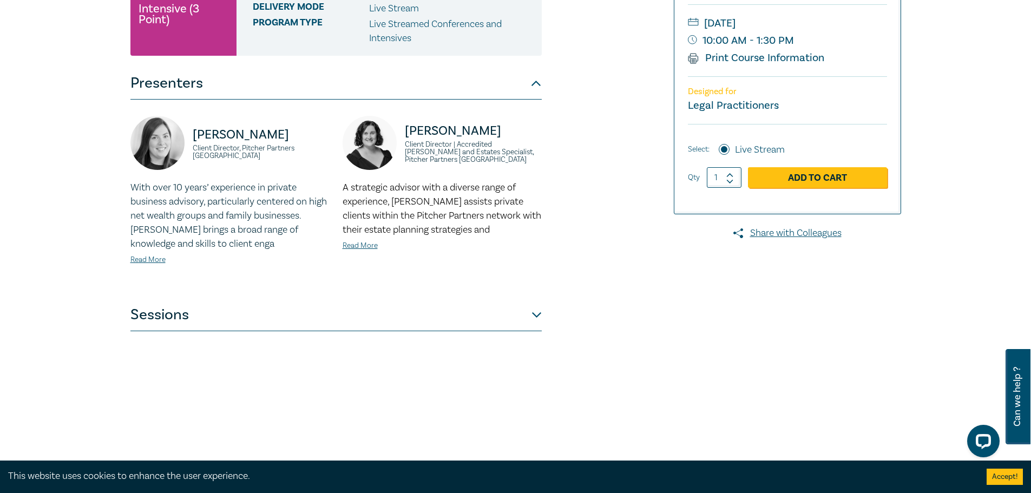
scroll to position [216, 0]
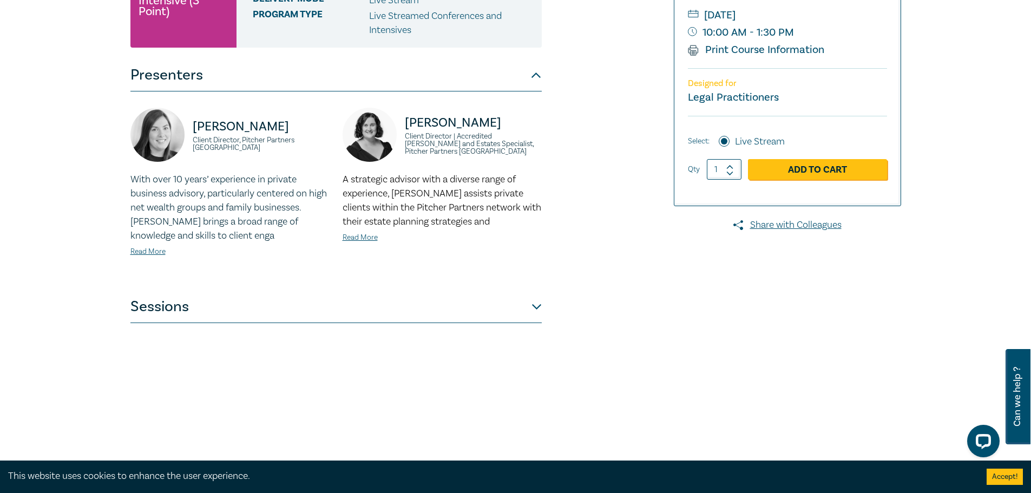
click at [386, 302] on button "Sessions" at bounding box center [335, 307] width 411 height 32
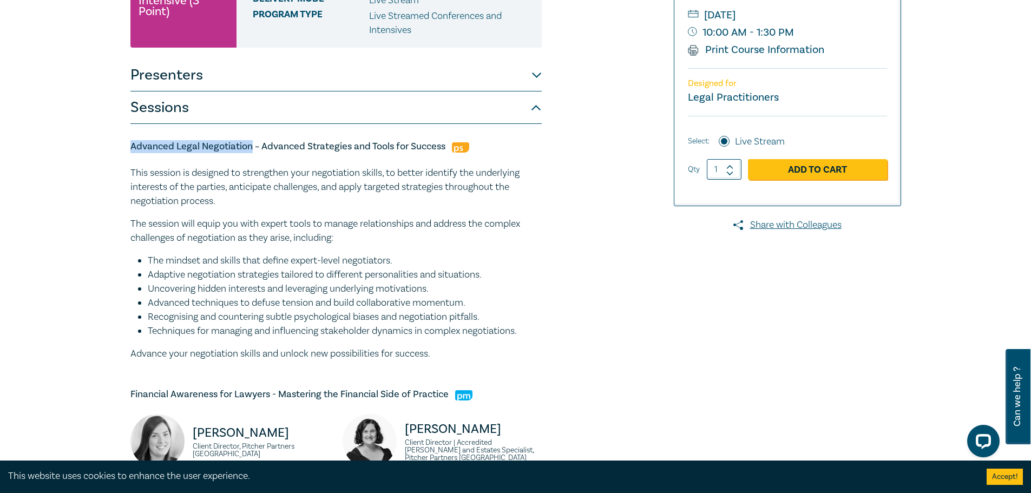
drag, startPoint x: 251, startPoint y: 148, endPoint x: 123, endPoint y: 146, distance: 127.2
click at [124, 146] on div "3 CPD Point Program I25061 CPD Intensive (3 Point) CPD Points 3 Point s Deliver…" at bounding box center [385, 449] width 522 height 1049
copy h5 "Advanced Legal Negotiation"
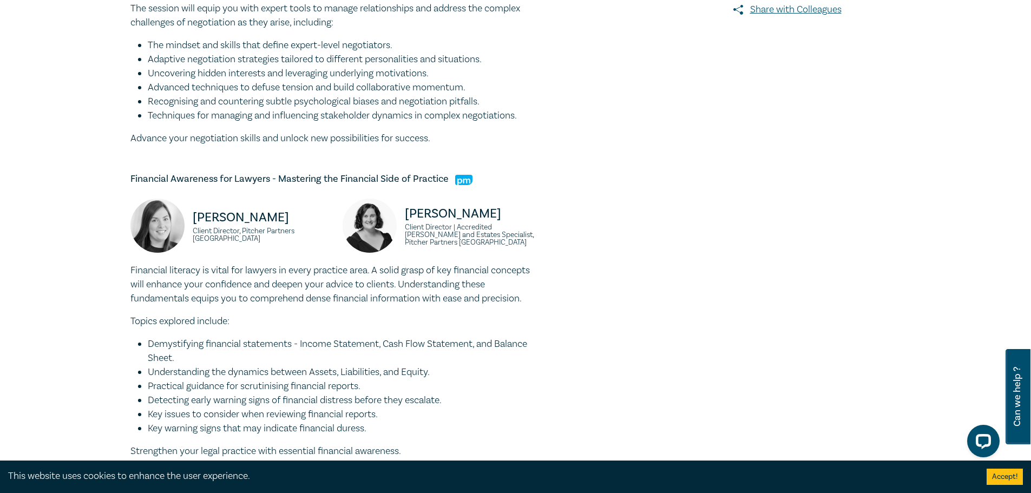
scroll to position [433, 0]
click at [287, 194] on div "Financial Awareness for Lawyers - Mastering the Financial Side of Practice Juli…" at bounding box center [335, 315] width 411 height 286
drag, startPoint x: 269, startPoint y: 179, endPoint x: 125, endPoint y: 178, distance: 144.0
click at [125, 178] on div "3 CPD Point Program I25061 CPD Intensive (3 Point) CPD Points 3 Point s Deliver…" at bounding box center [385, 233] width 522 height 1049
copy h5 "Financial Awareness for Lawyers"
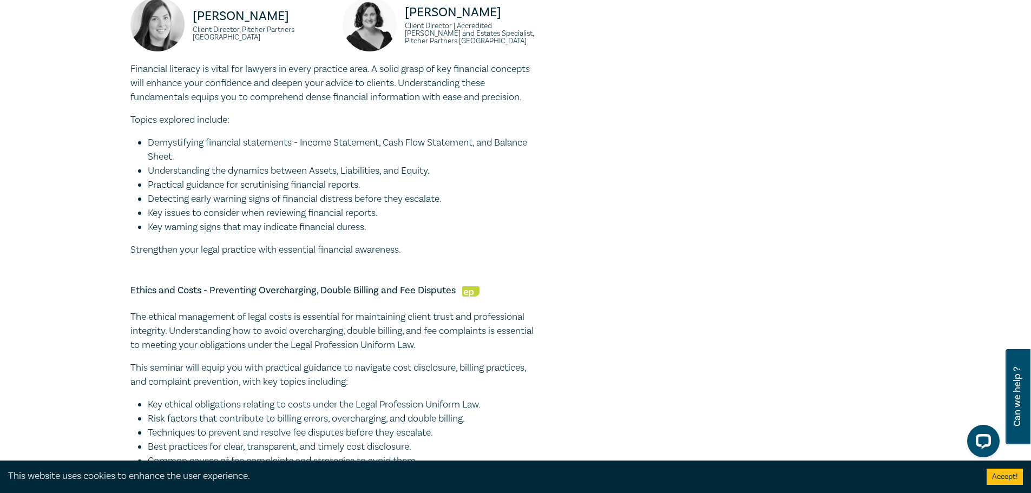
scroll to position [758, 0]
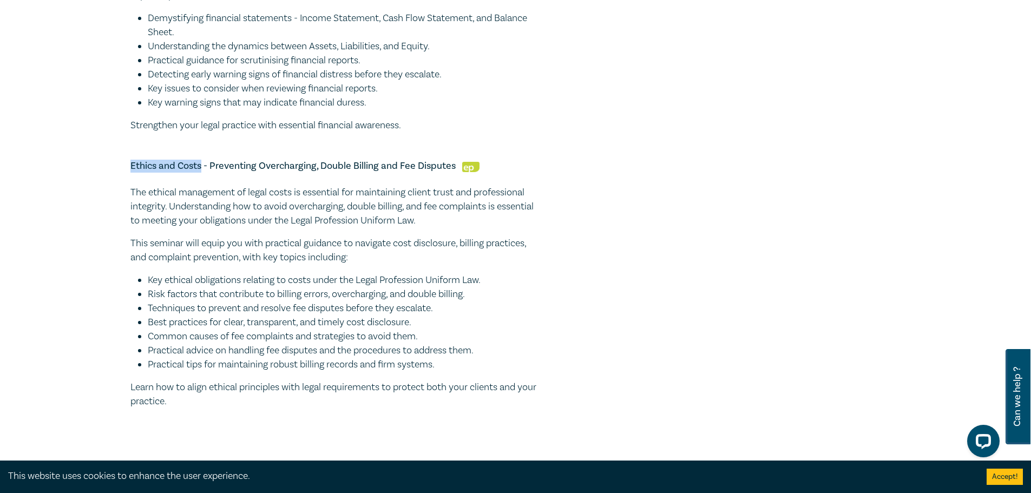
drag, startPoint x: 202, startPoint y: 161, endPoint x: 122, endPoint y: 166, distance: 79.7
copy h5 "Ethics and Costs"
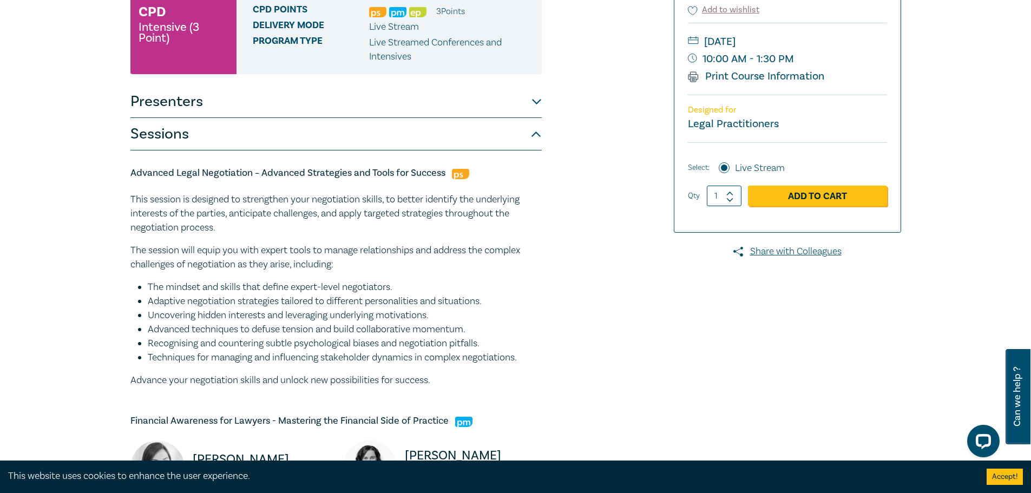
scroll to position [54, 0]
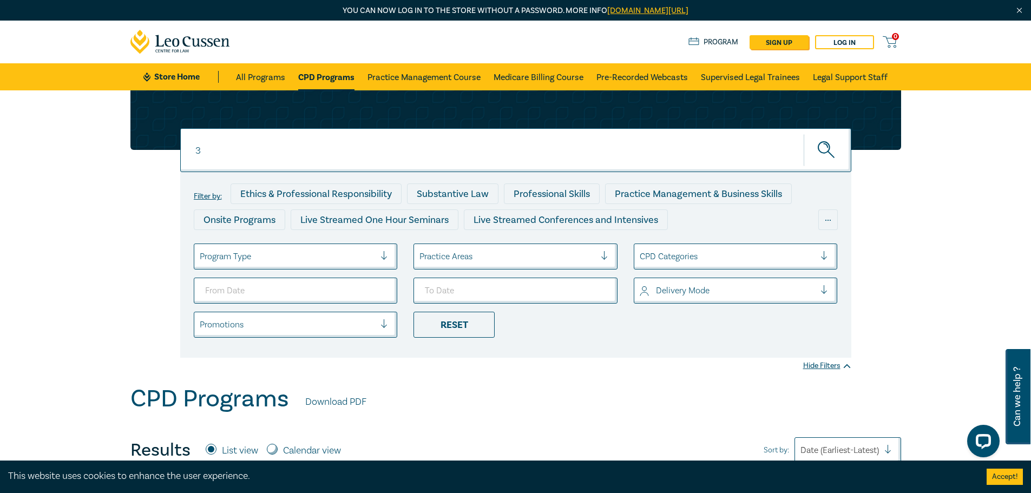
click at [269, 156] on input "3" at bounding box center [515, 150] width 671 height 44
type input "trust"
click at [804, 134] on button "submit" at bounding box center [828, 150] width 48 height 33
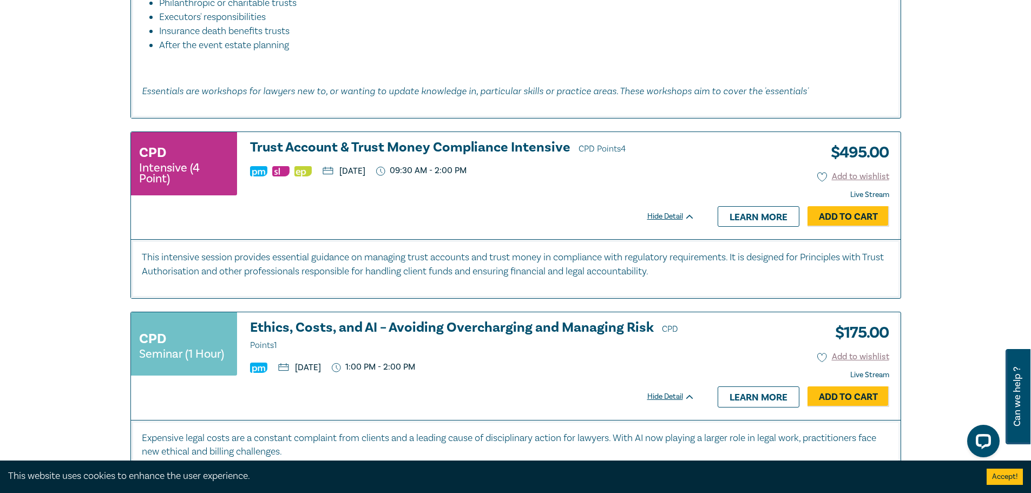
scroll to position [2598, 0]
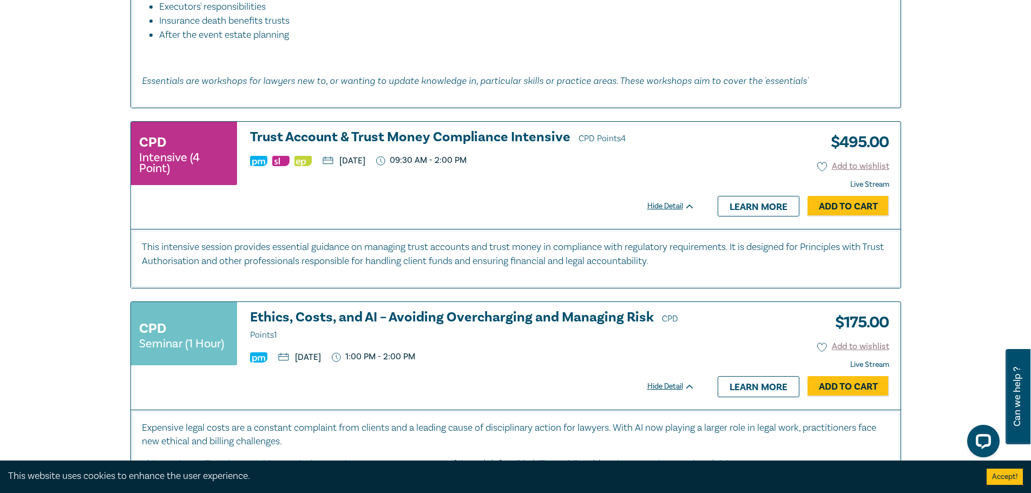
click at [349, 140] on h3 "Trust Account & Trust Money Compliance Intensive CPD Points 4" at bounding box center [472, 138] width 445 height 16
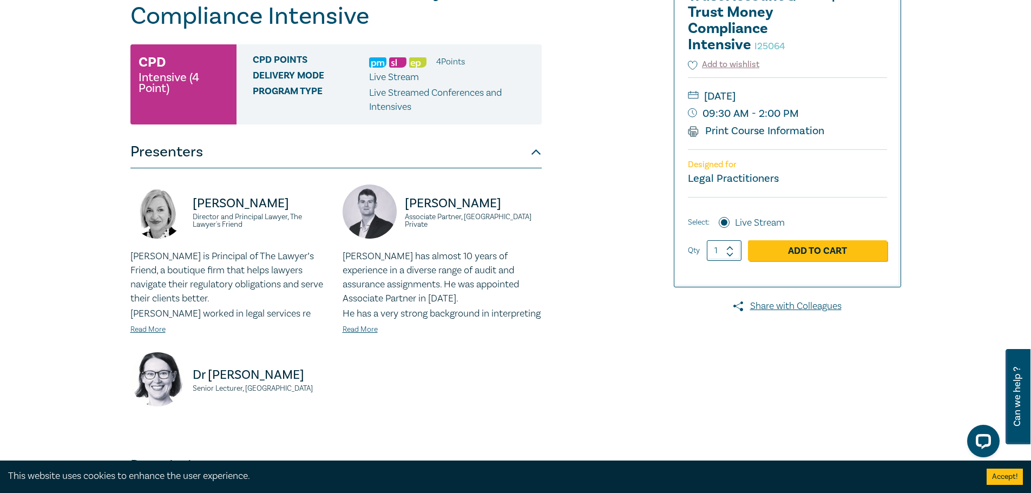
scroll to position [325, 0]
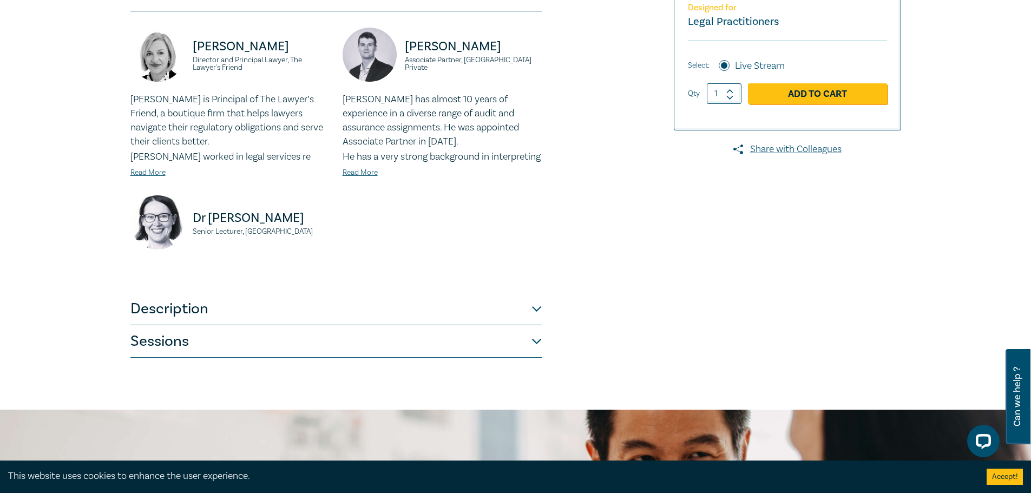
click at [385, 325] on button "Description" at bounding box center [335, 309] width 411 height 32
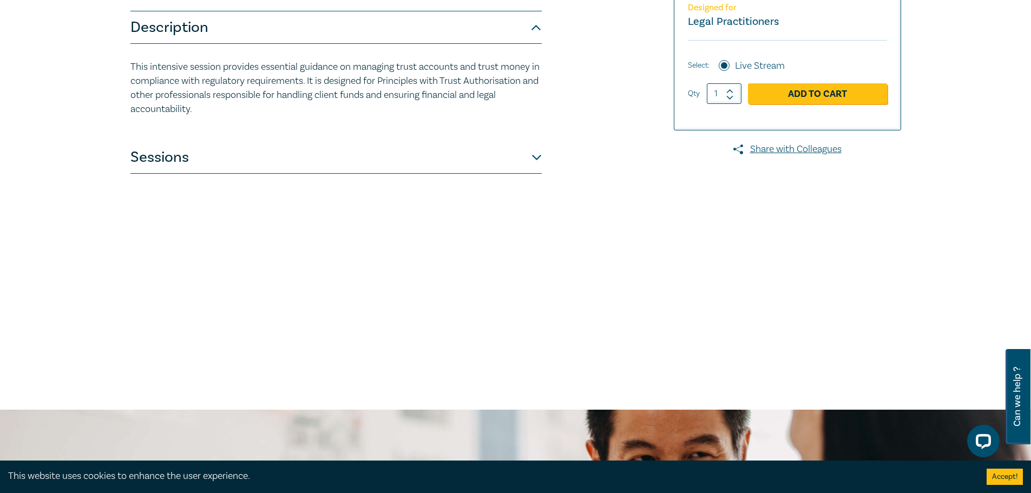
click at [405, 169] on button "Sessions" at bounding box center [335, 157] width 411 height 32
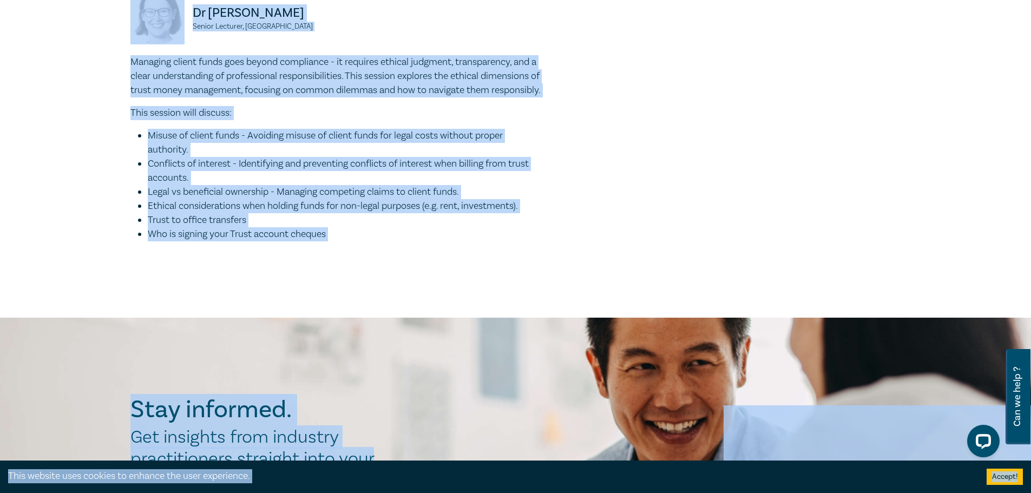
scroll to position [1332, 0]
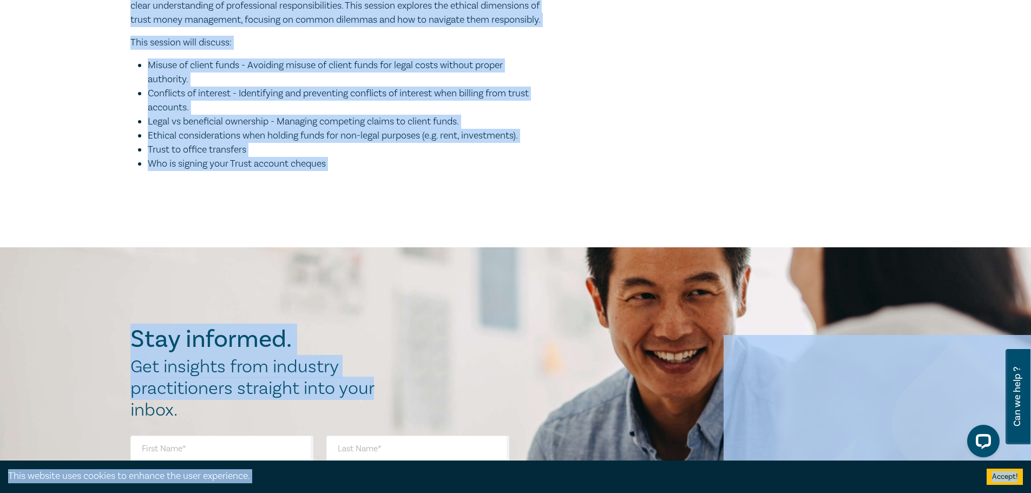
drag, startPoint x: 129, startPoint y: 94, endPoint x: 395, endPoint y: 206, distance: 288.6
copy div "Trust Money Essentials - Principals With Trust Authorisation  Jennie Pakula Dir…"
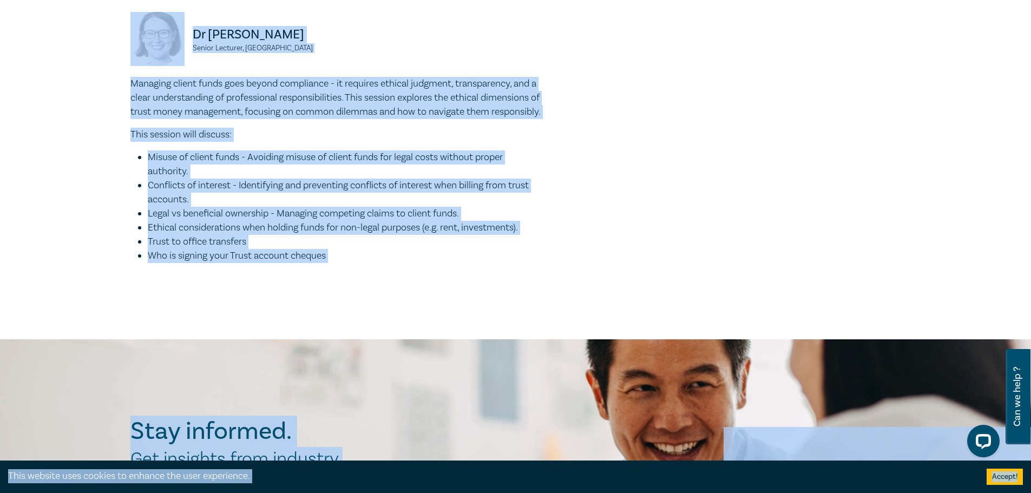
scroll to position [1115, 0]
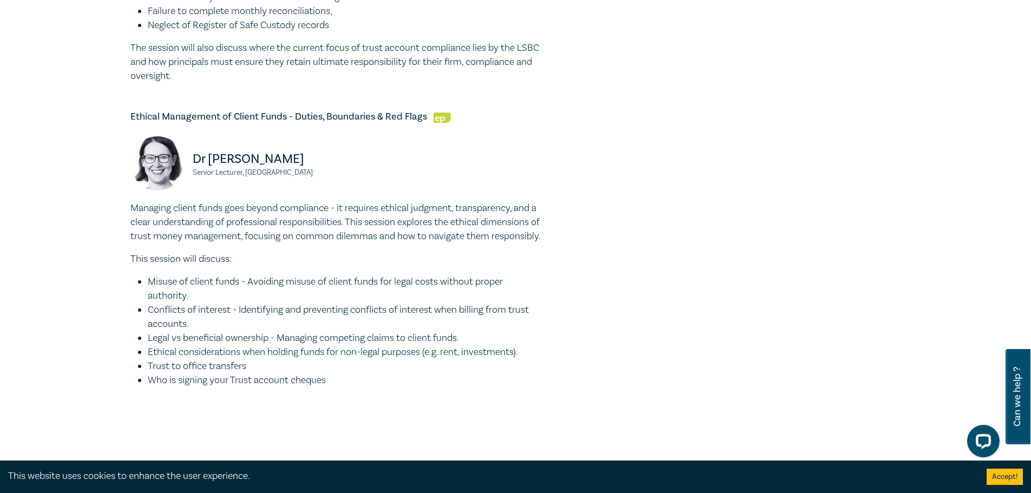
click at [262, 123] on h5 "Ethical Management of Client Funds - Duties, Boundaries & Red Flags" at bounding box center [335, 116] width 411 height 13
drag, startPoint x: 287, startPoint y: 132, endPoint x: 129, endPoint y: 137, distance: 158.6
copy h5 "Ethical Management of Client Funds"
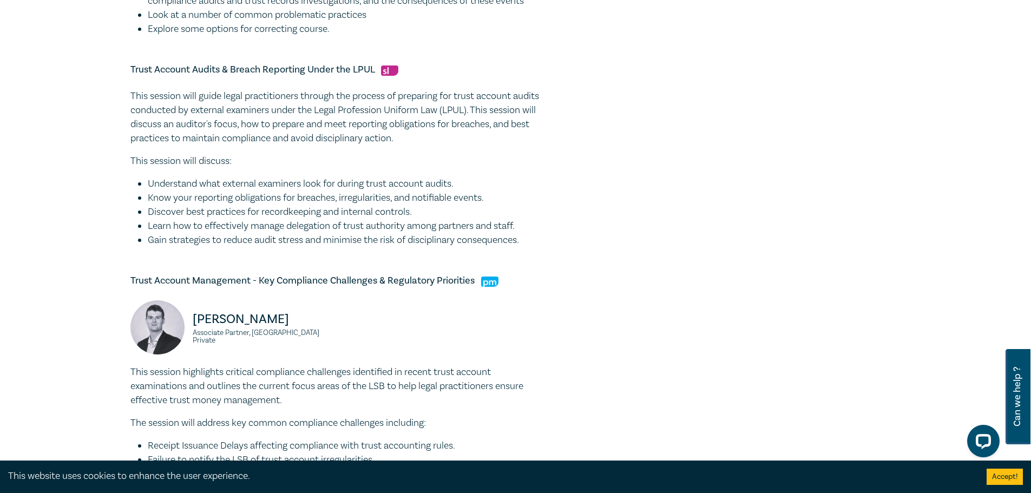
scroll to position [628, 0]
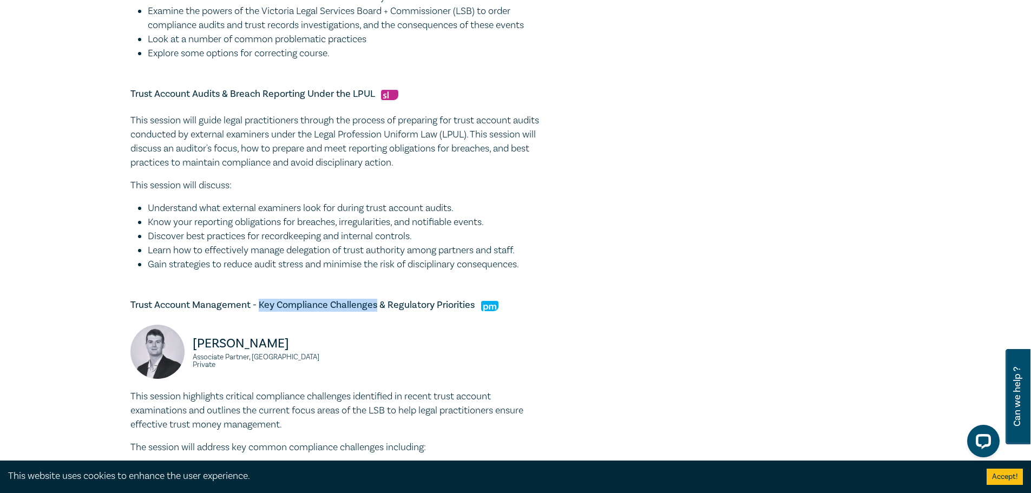
drag, startPoint x: 375, startPoint y: 320, endPoint x: 259, endPoint y: 317, distance: 115.9
click at [259, 312] on h5 "Trust Account Management - Key Compliance Challenges & Regulatory Priorities" at bounding box center [335, 305] width 411 height 13
copy h5 "Key Compliance Challenges"
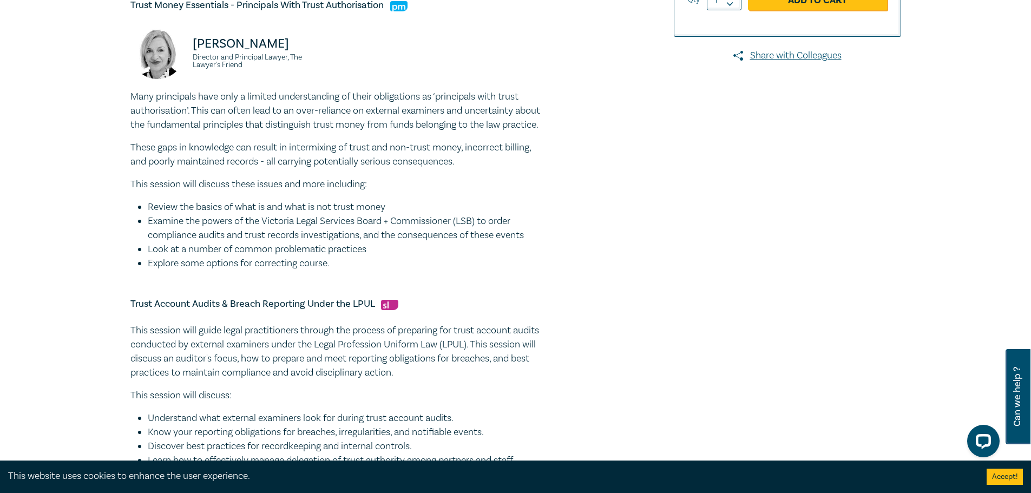
scroll to position [412, 0]
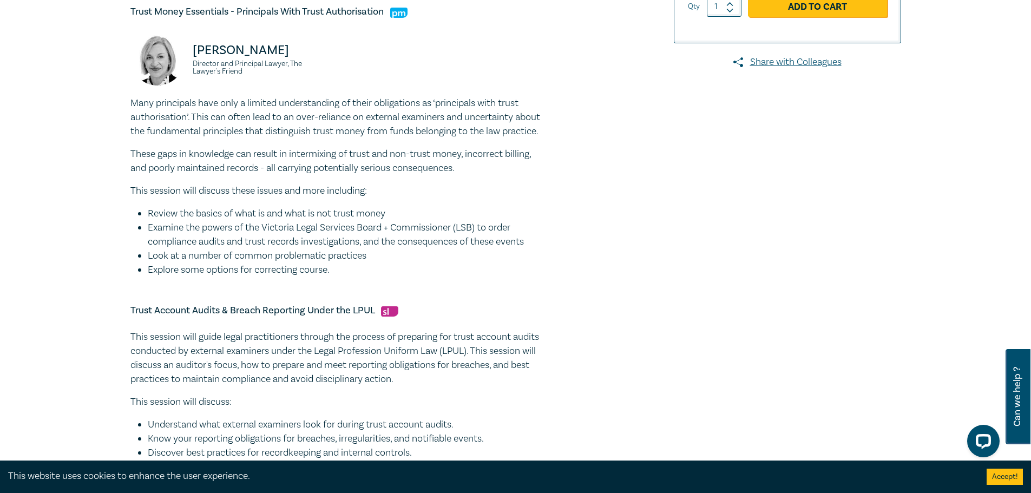
click at [357, 317] on h5 "Trust Account Audits & Breach Reporting Under the LPUL" at bounding box center [335, 310] width 411 height 13
drag, startPoint x: 375, startPoint y: 324, endPoint x: 123, endPoint y: 331, distance: 251.8
click at [124, 331] on div "Trust Account & Trust Money Compliance Intensive I25064 CPD Intensive (4 Point)…" at bounding box center [385, 423] width 522 height 1386
copy h5 "Trust Account Audits & Breach Reporting Under the LPUL"
click at [282, 249] on li "Examine the powers of the Victoria Legal Services Board + Commissioner (LSB) to…" at bounding box center [345, 235] width 394 height 28
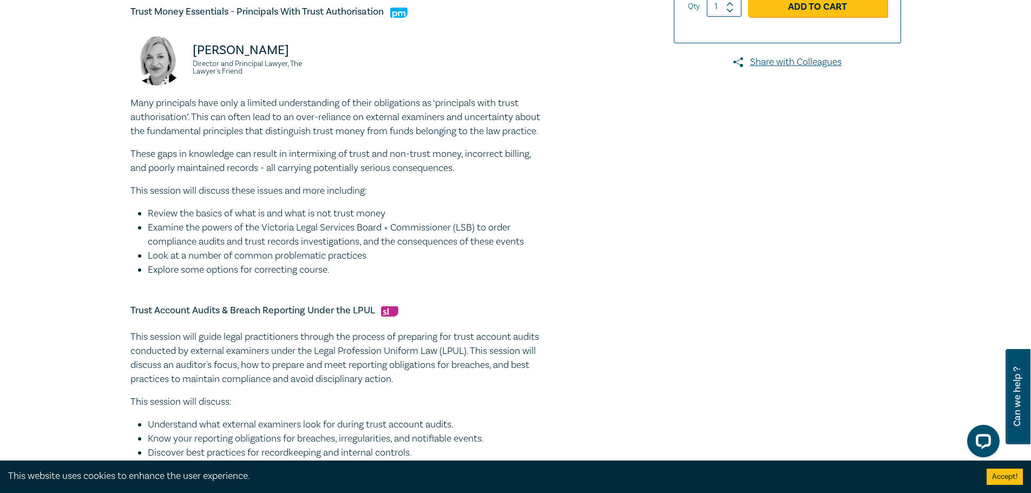
click at [374, 317] on h5 "Trust Account Audits & Breach Reporting Under the LPUL" at bounding box center [335, 310] width 411 height 13
drag, startPoint x: 376, startPoint y: 325, endPoint x: 106, endPoint y: 320, distance: 270.1
click at [106, 320] on div "Trust Account & Trust Money Compliance Intensive I25064 CPD Intensive (4 Point)…" at bounding box center [515, 423] width 1031 height 1489
copy h5 "Trust Account Audits & Breach Reporting Under the LPUL"
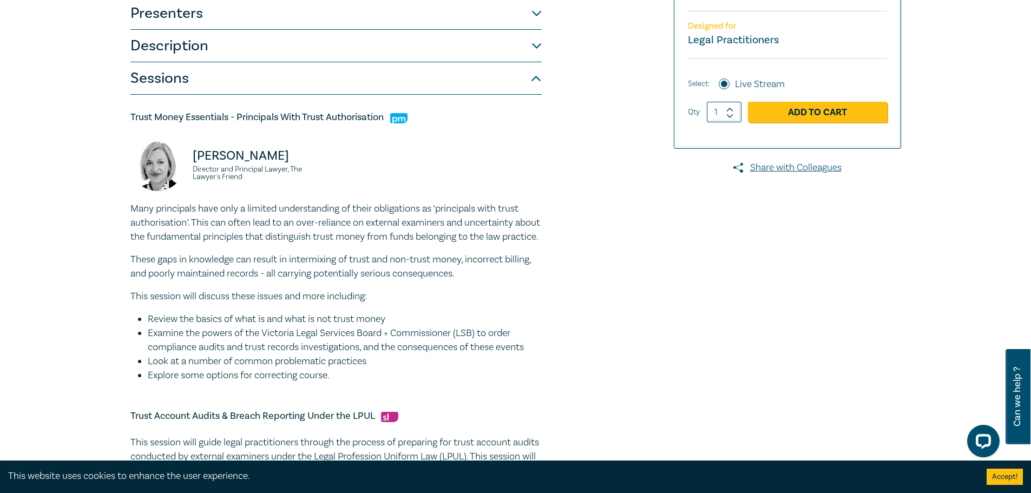
drag, startPoint x: 325, startPoint y: 146, endPoint x: 326, endPoint y: 139, distance: 7.2
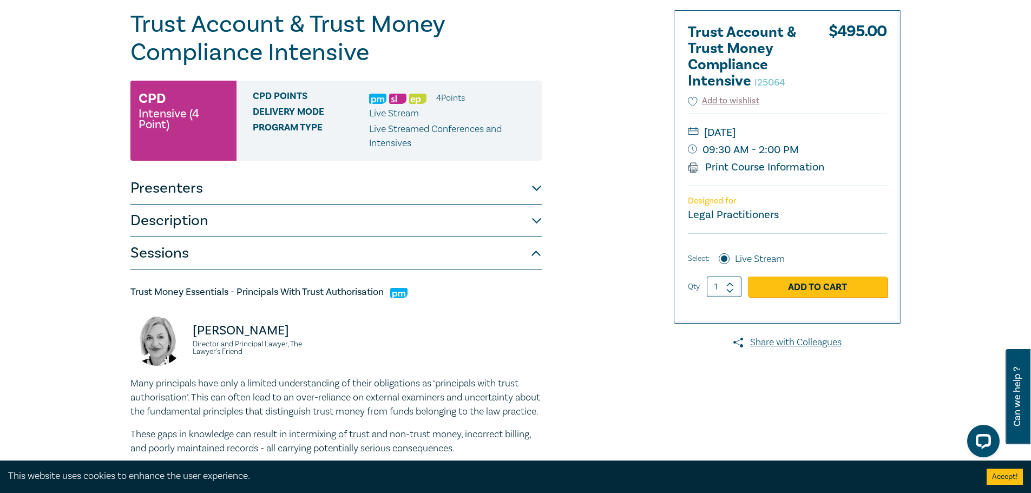
scroll to position [0, 0]
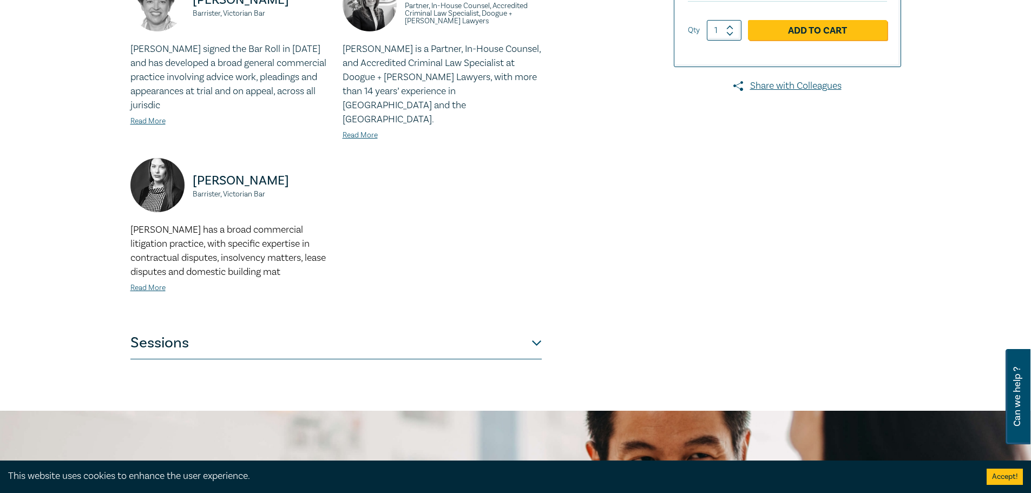
scroll to position [433, 0]
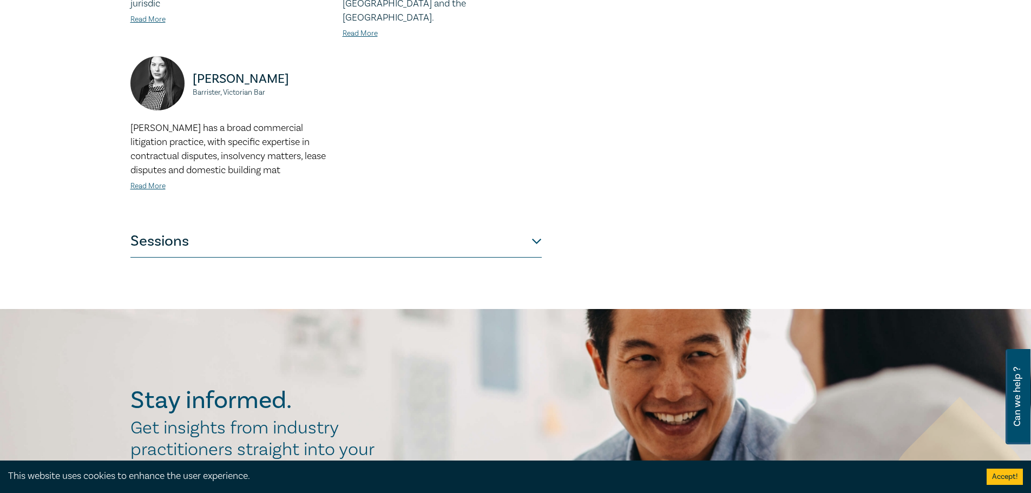
click at [247, 225] on button "Sessions" at bounding box center [335, 241] width 411 height 32
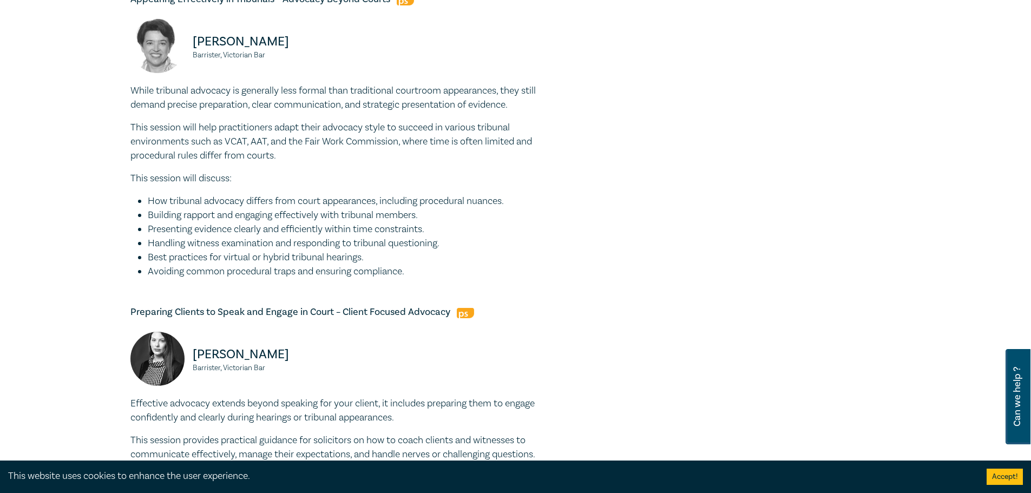
scroll to position [812, 0]
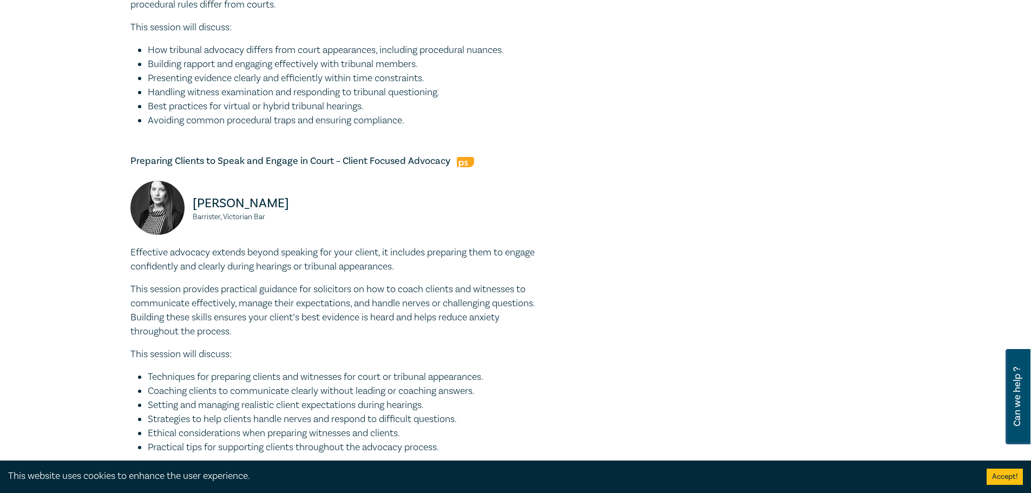
click at [316, 175] on div "Preparing Clients to Speak and Engage in Court – Client Focused Advocacy Rhiann…" at bounding box center [335, 305] width 411 height 300
drag, startPoint x: 333, startPoint y: 162, endPoint x: 204, endPoint y: 155, distance: 129.6
click at [204, 155] on h5 "Preparing Clients to Speak and Engage in Court – Client Focused Advocacy" at bounding box center [335, 161] width 411 height 13
copy h5 "to Speak and Engage in Court"
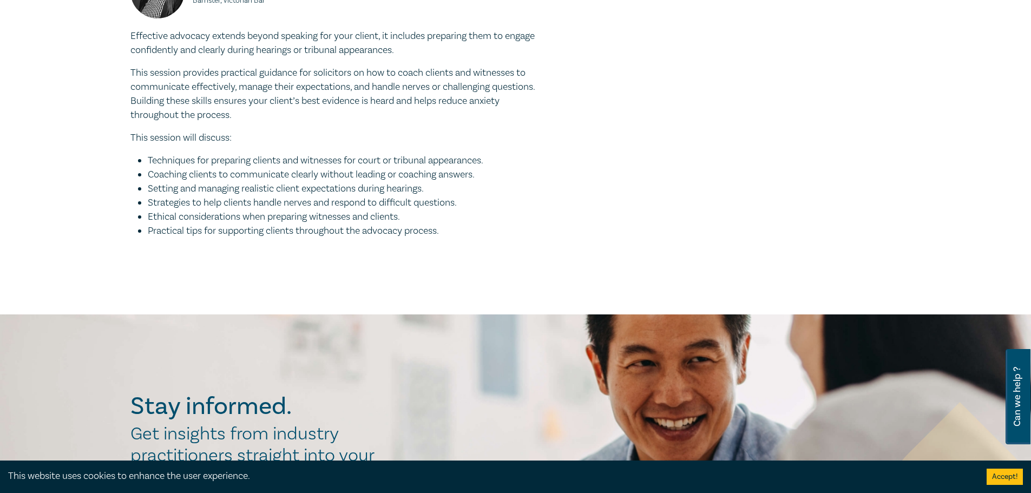
click at [465, 228] on li "Practical tips for supporting clients throughout the advocacy process." at bounding box center [345, 231] width 394 height 14
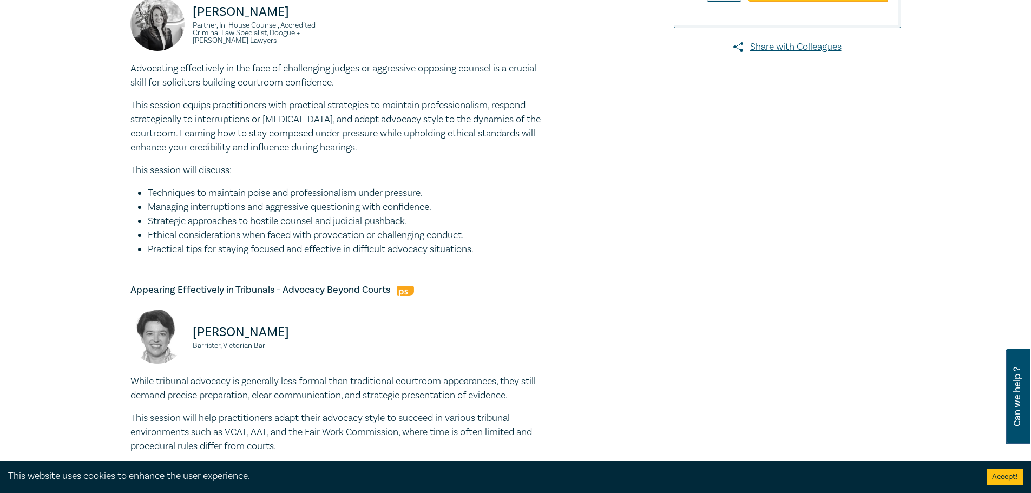
scroll to position [0, 0]
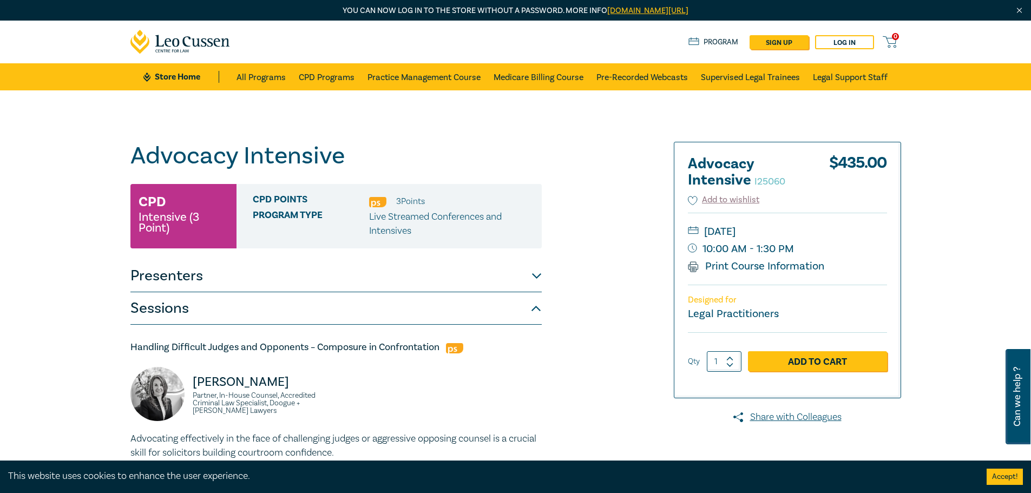
drag, startPoint x: 468, startPoint y: 241, endPoint x: 120, endPoint y: 349, distance: 363.6
copy div "Handling Difficult Judges and Opponents – Composure in Confrontation Sophie Par…"
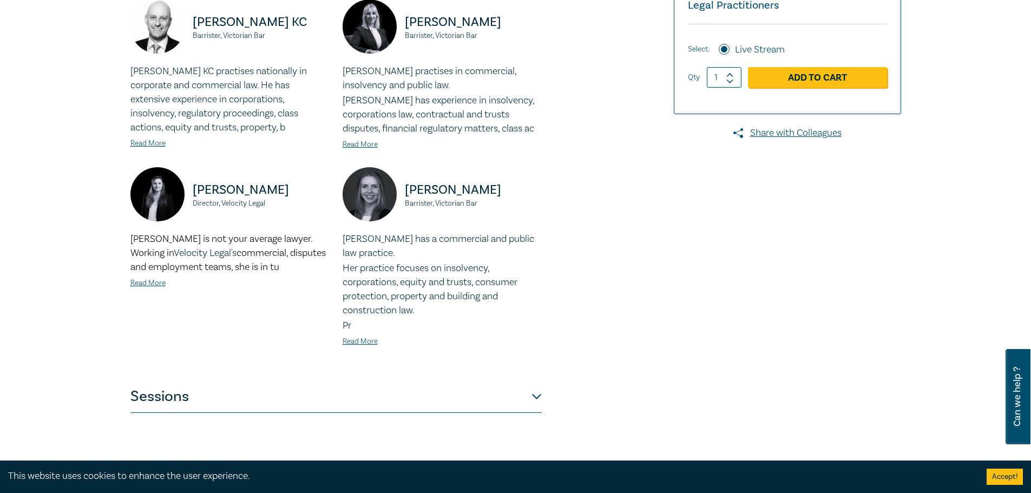
scroll to position [595, 0]
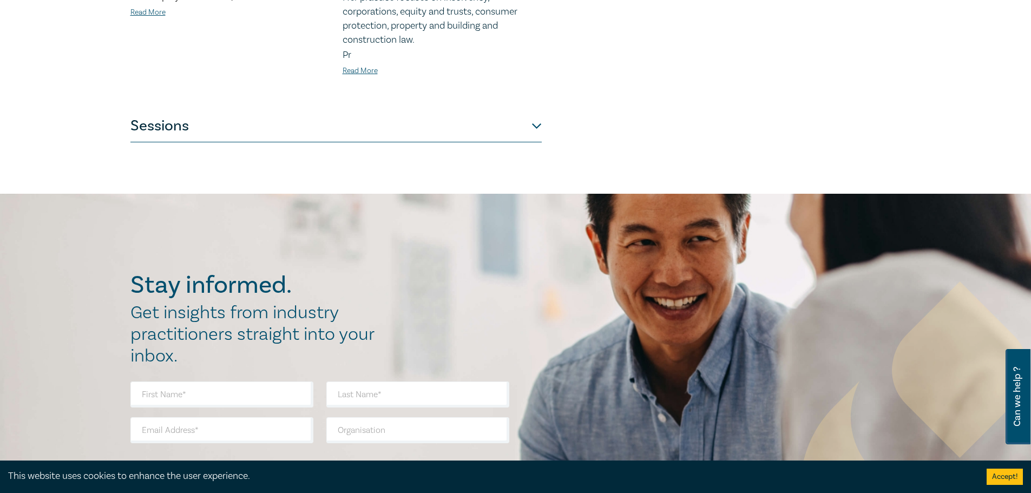
click at [305, 132] on button "Sessions" at bounding box center [335, 126] width 411 height 32
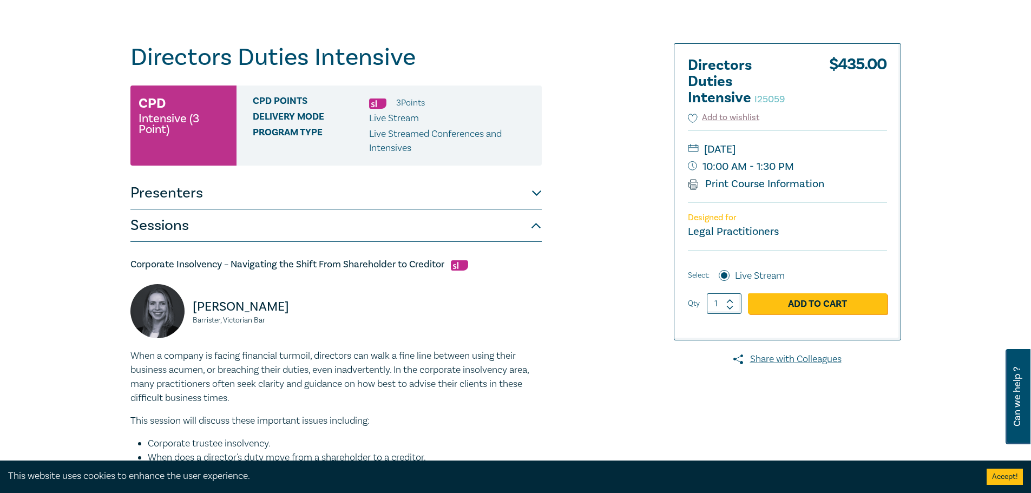
scroll to position [76, 0]
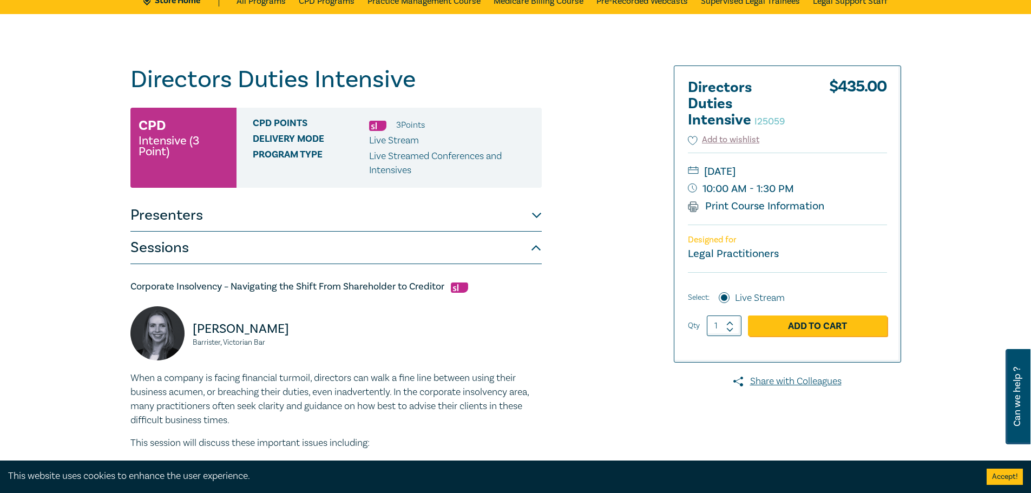
drag, startPoint x: 362, startPoint y: 414, endPoint x: 128, endPoint y: 280, distance: 269.8
copy div "Loremipsu Dolorsitam – Consectetu adi Elits Doei Temporincid ut Laboreet Dolore…"
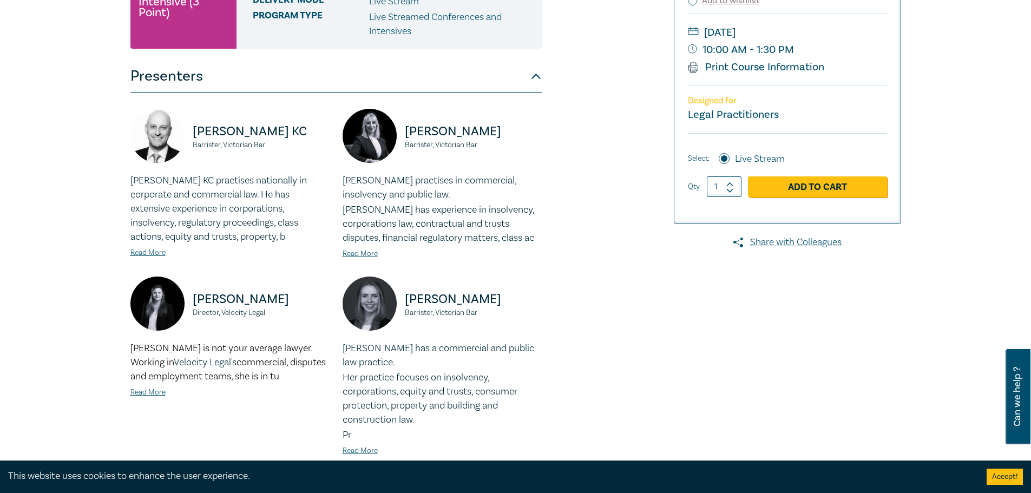
scroll to position [379, 0]
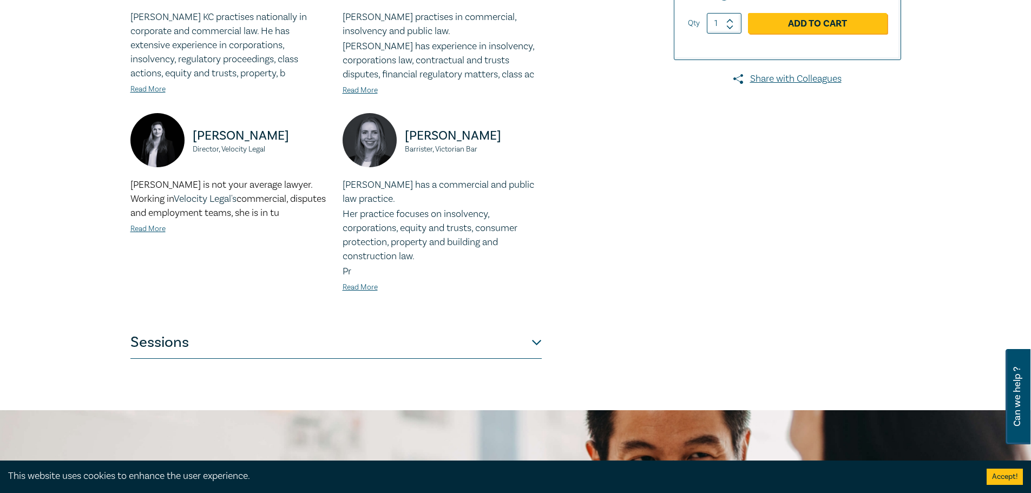
click at [284, 338] on button "Sessions" at bounding box center [335, 342] width 411 height 32
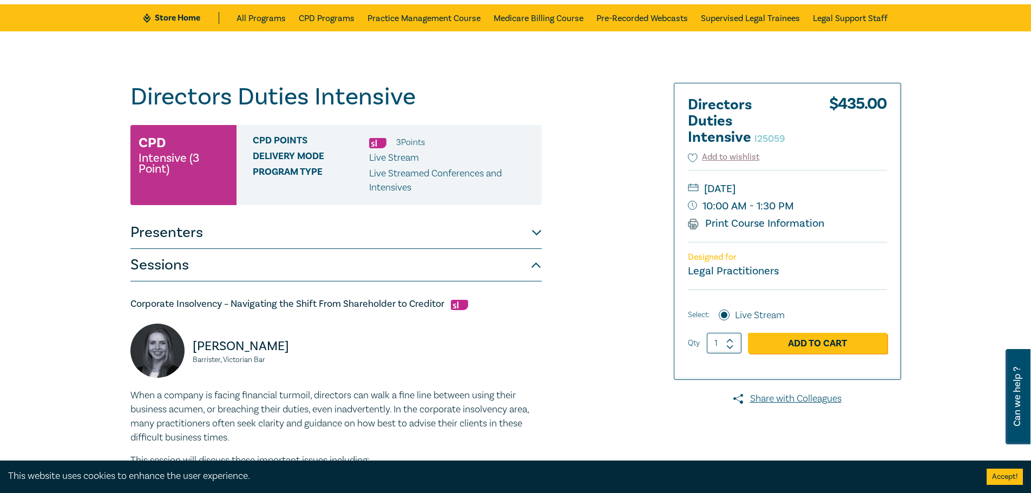
scroll to position [0, 0]
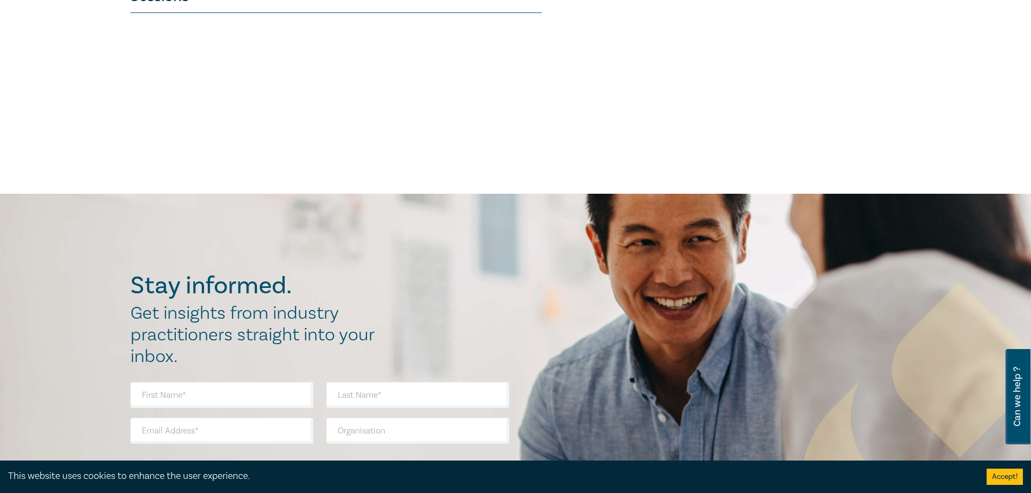
scroll to position [379, 0]
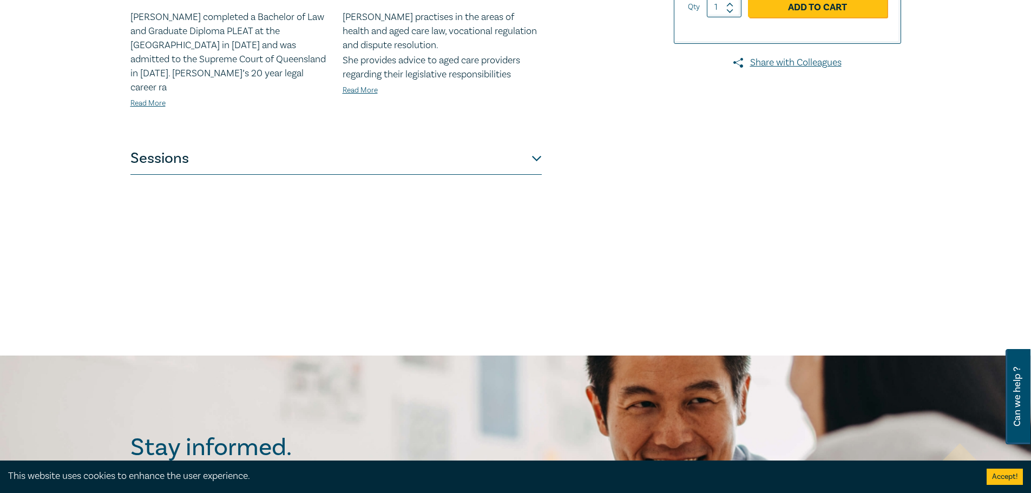
click at [266, 150] on button "Sessions" at bounding box center [335, 158] width 411 height 32
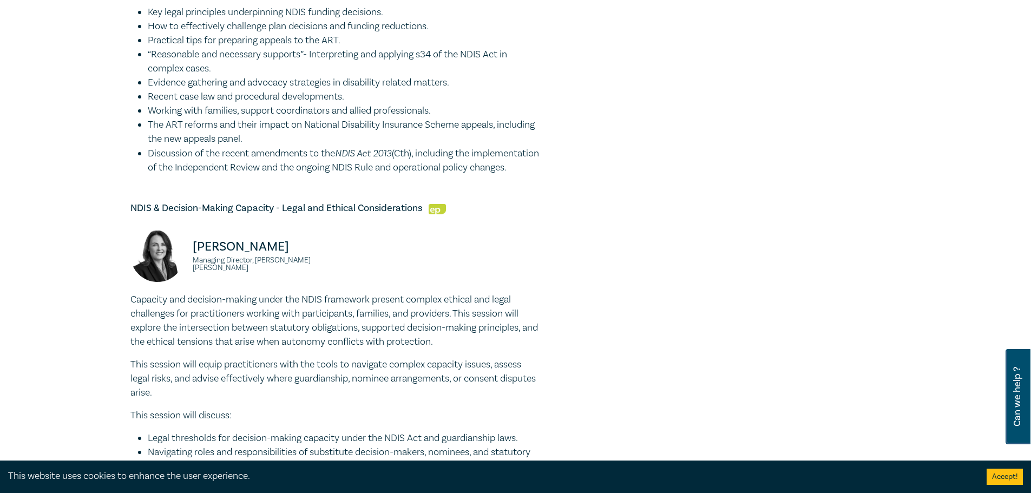
scroll to position [99, 0]
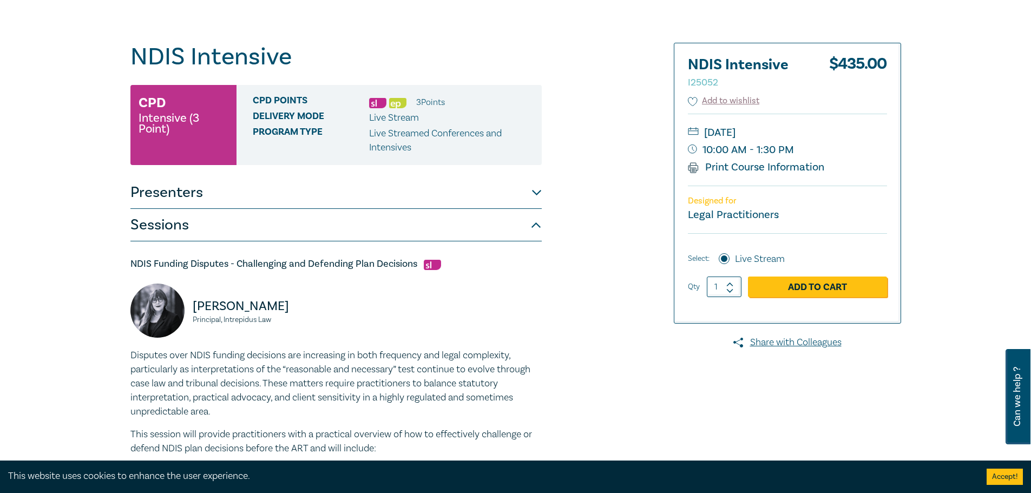
drag, startPoint x: 288, startPoint y: 310, endPoint x: 128, endPoint y: 245, distance: 172.2
copy div "LORE Ipsumdo Sitametc - Adipiscinge sed Doeiusmod Temp Incididun Utlabor Etdolo…"
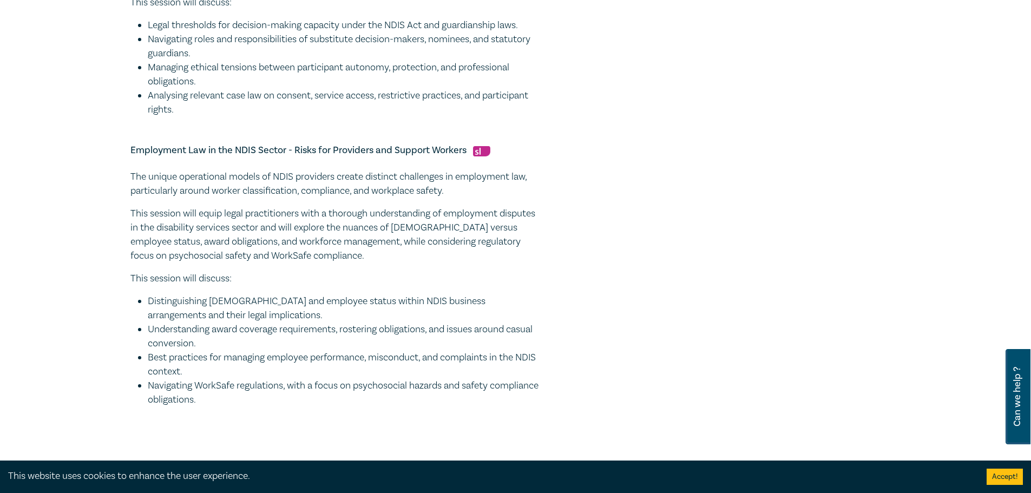
scroll to position [965, 0]
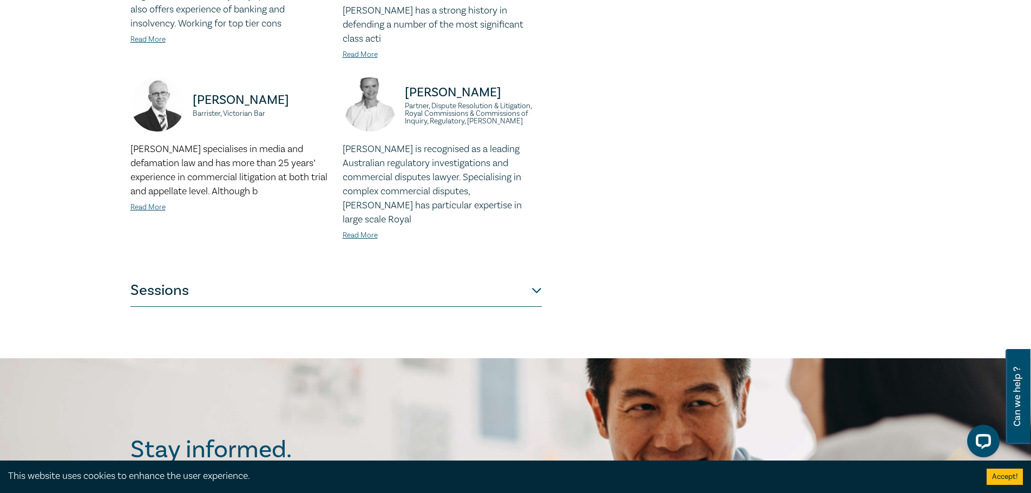
click at [244, 274] on button "Sessions" at bounding box center [335, 290] width 411 height 32
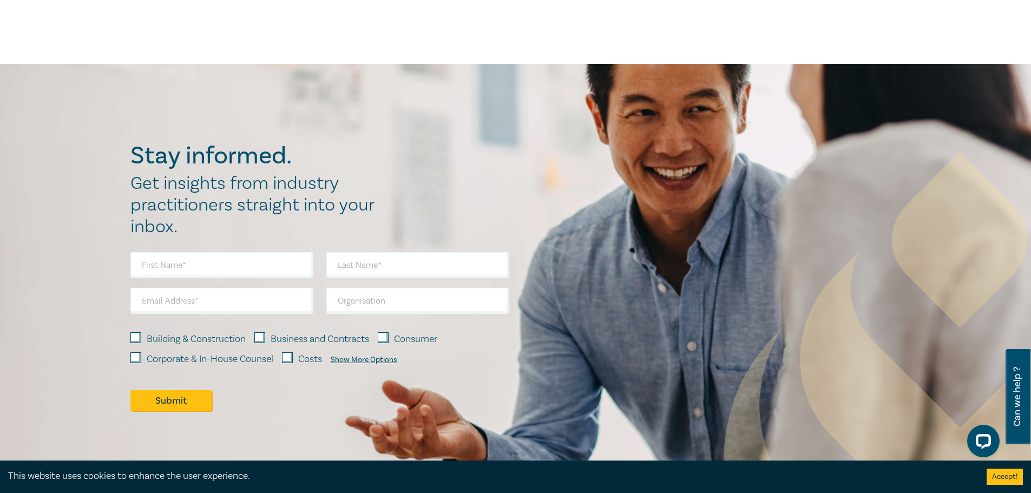
scroll to position [3992, 0]
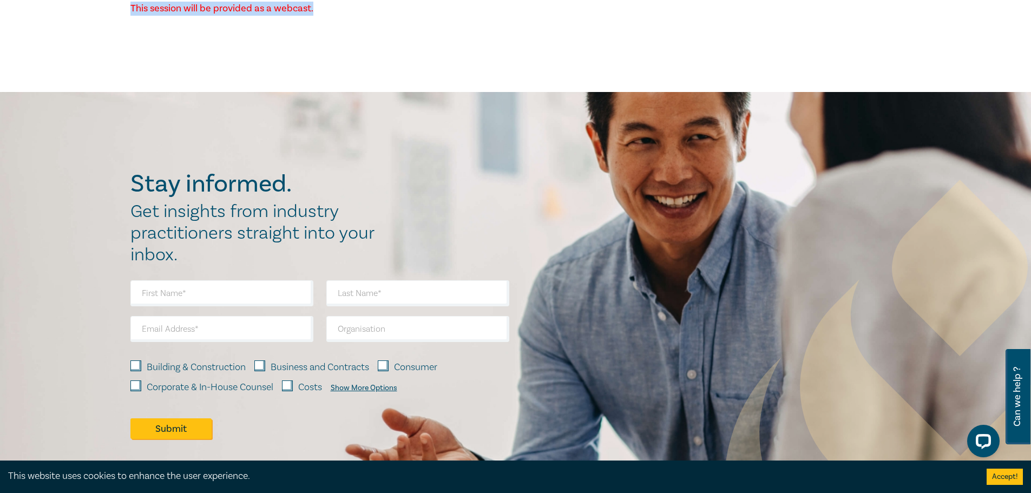
drag, startPoint x: 131, startPoint y: 267, endPoint x: 420, endPoint y: 126, distance: 321.9
copy div "Loremipsu Dolorsita Consec Adipis Elitsed Doeiusmod Tempor, Incidid Utlaboree D…"
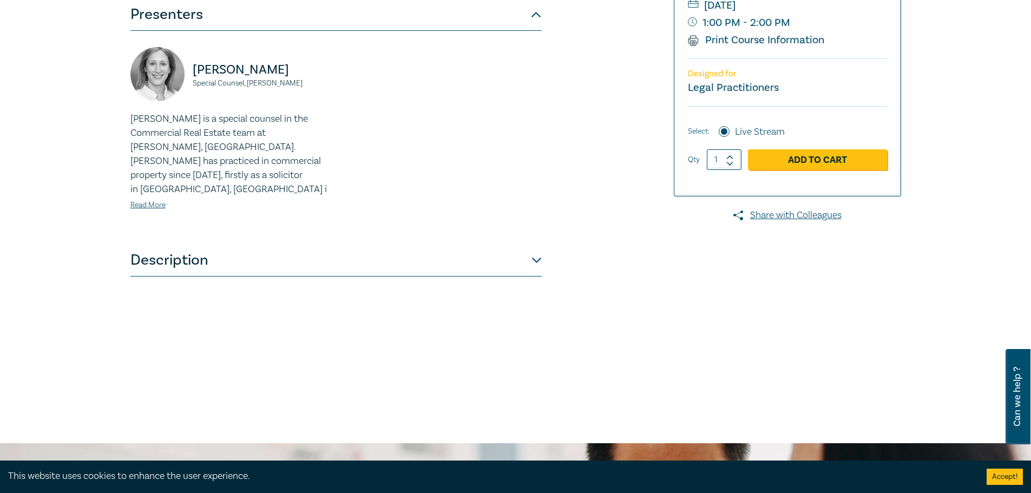
click at [239, 248] on button "Description" at bounding box center [335, 260] width 411 height 32
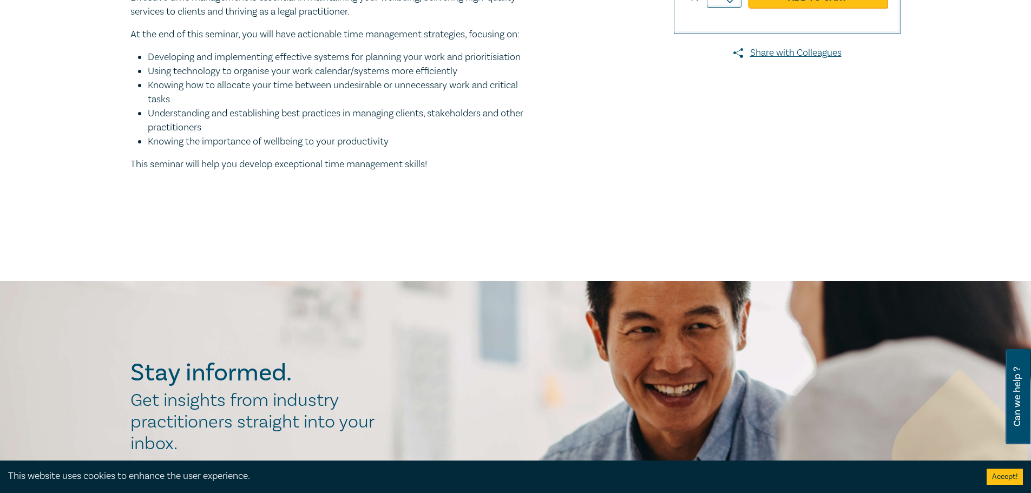
scroll to position [291, 0]
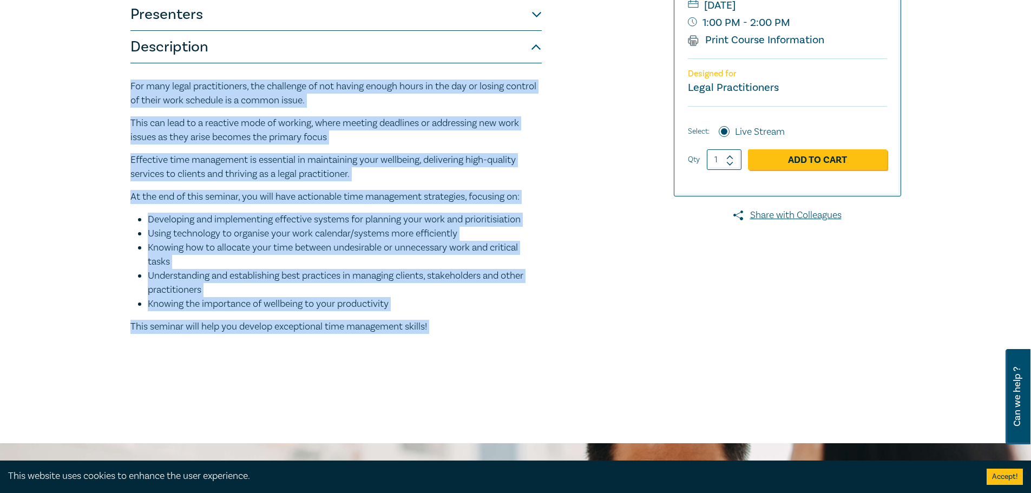
drag, startPoint x: 452, startPoint y: 331, endPoint x: 56, endPoint y: 89, distance: 463.4
click at [56, 89] on div "Time Management – Maximising Productivity in Your Workday S25317 CPD Seminar (1…" at bounding box center [515, 121] width 1031 height 644
copy div "Lor ipsu dolor sitametconsec, adi elitseddo ei tem incidi utlabo etdol ma ali e…"
